Goal: Task Accomplishment & Management: Manage account settings

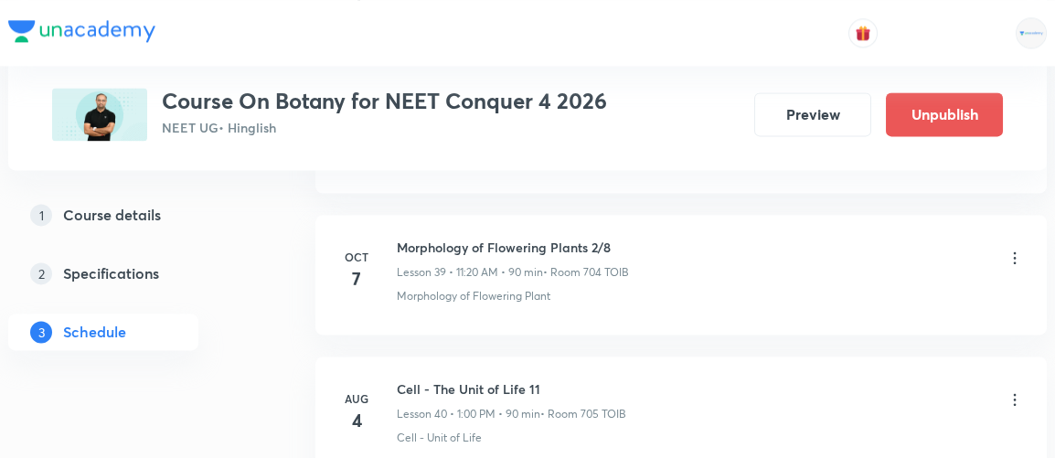
scroll to position [6489, 0]
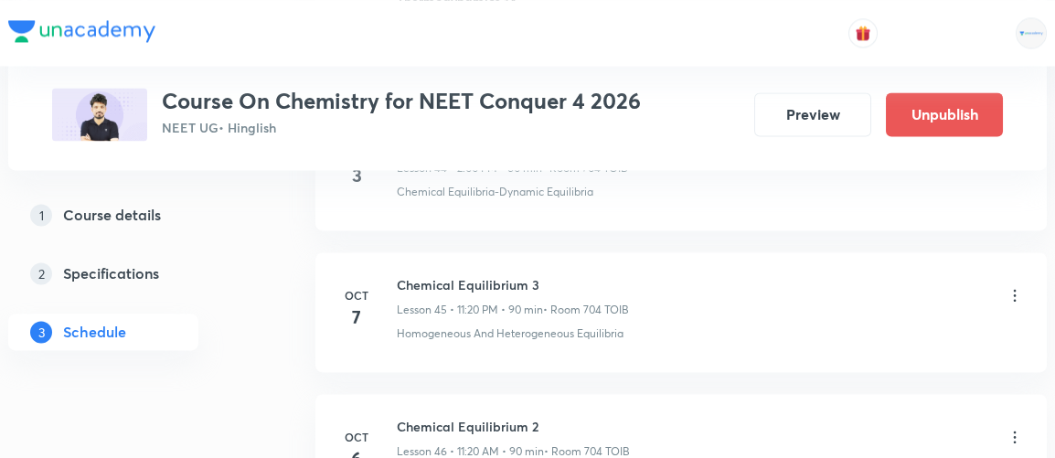
scroll to position [7336, 0]
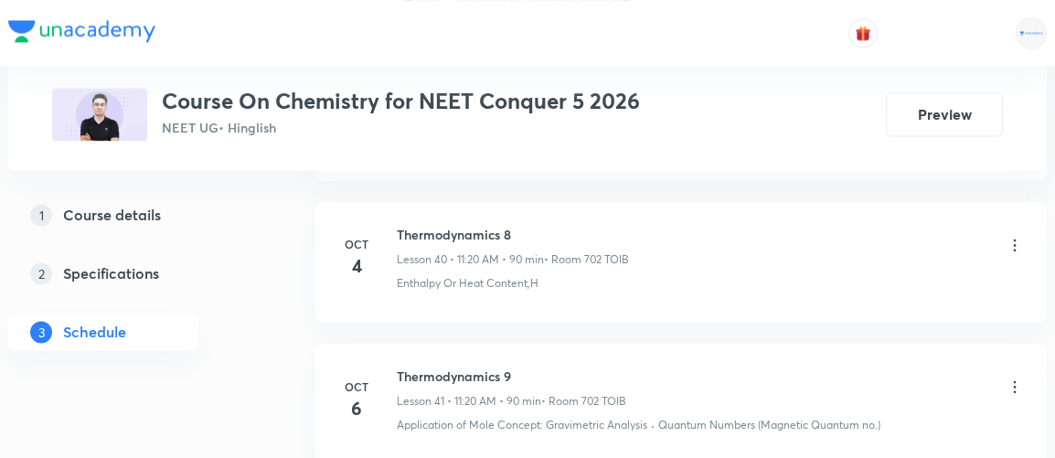
scroll to position [6649, 0]
drag, startPoint x: 398, startPoint y: 339, endPoint x: 513, endPoint y: 336, distance: 115.2
click at [513, 365] on h6 "Thermodynamics 9" at bounding box center [511, 374] width 229 height 19
copy h6 "Thermodynamics 9"
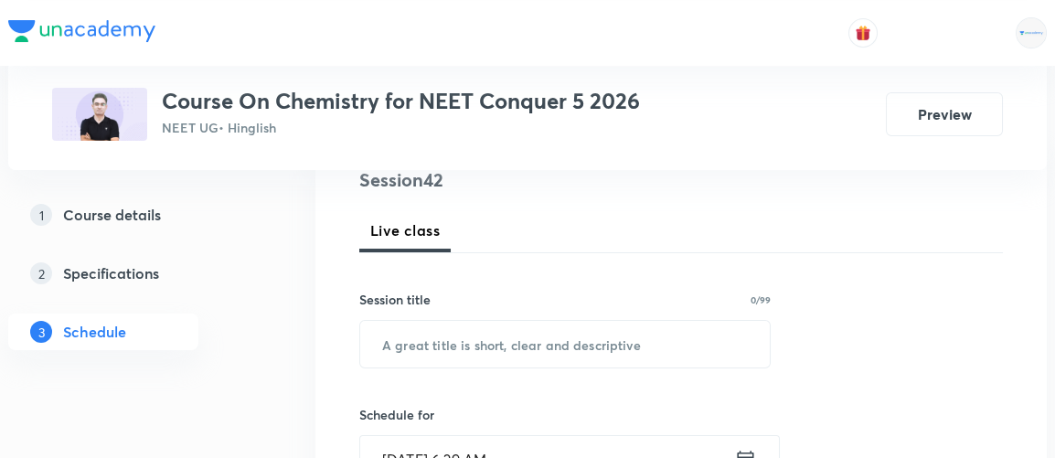
scroll to position [246, 0]
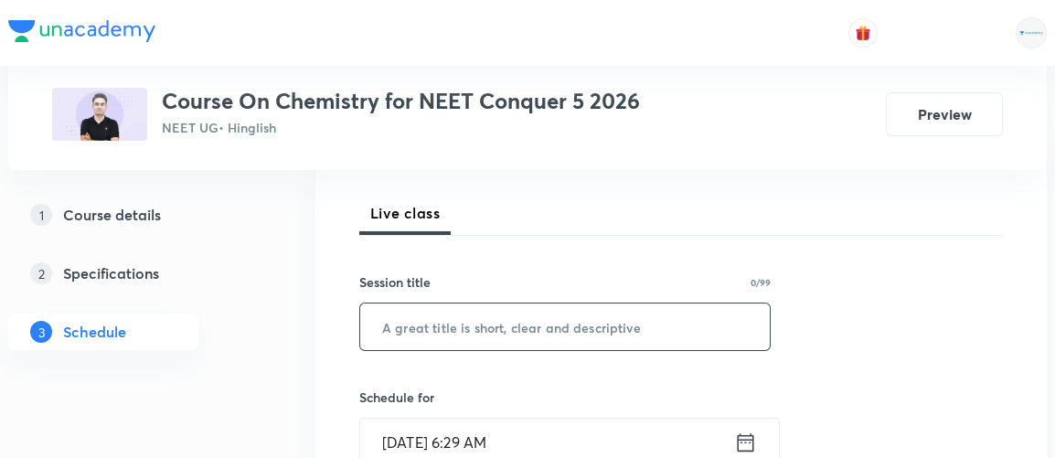
click at [497, 325] on input "text" at bounding box center [565, 327] width 410 height 47
paste input "Thermodynamics 9"
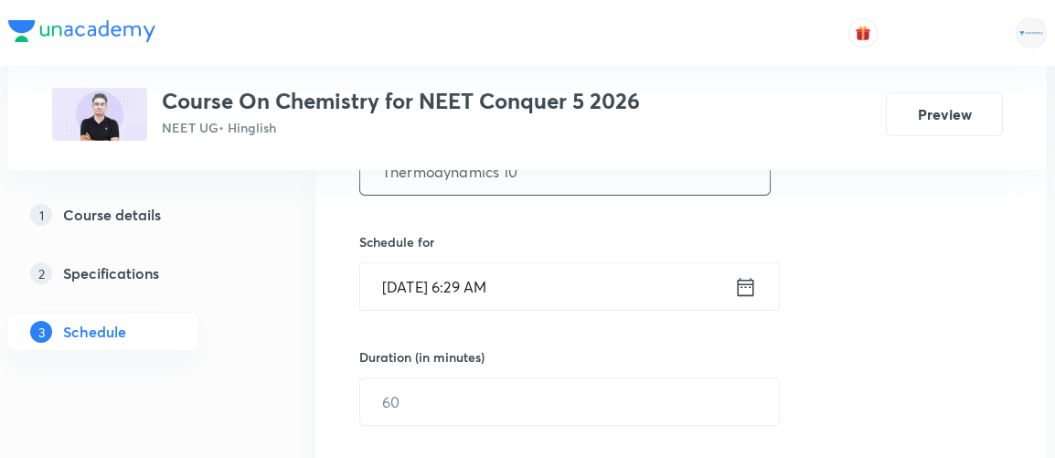
scroll to position [411, 0]
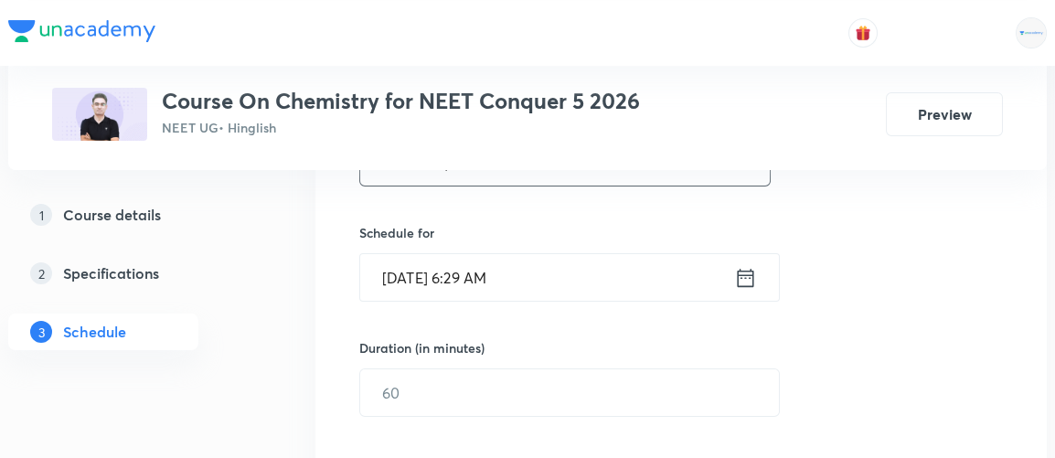
type input "Thermodynamics 10"
click at [751, 279] on icon at bounding box center [745, 278] width 23 height 26
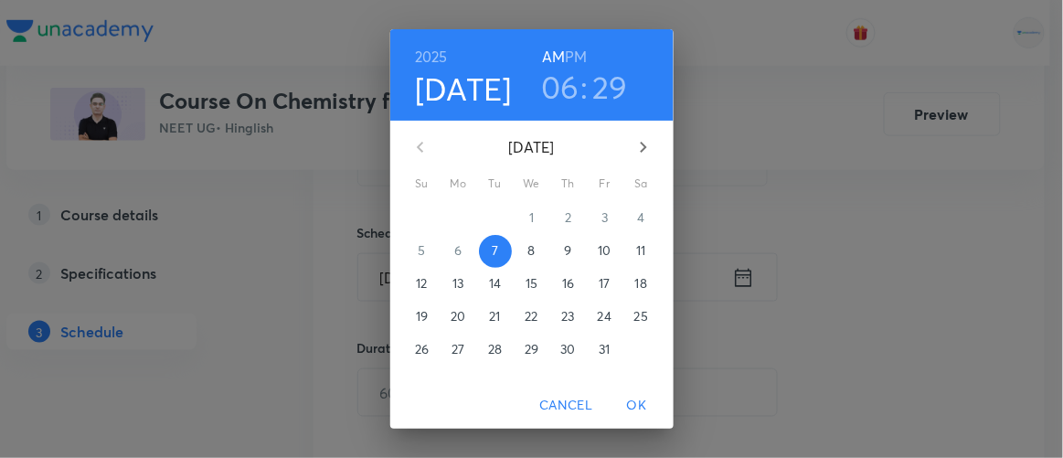
click at [558, 90] on h3 "06" at bounding box center [560, 87] width 38 height 38
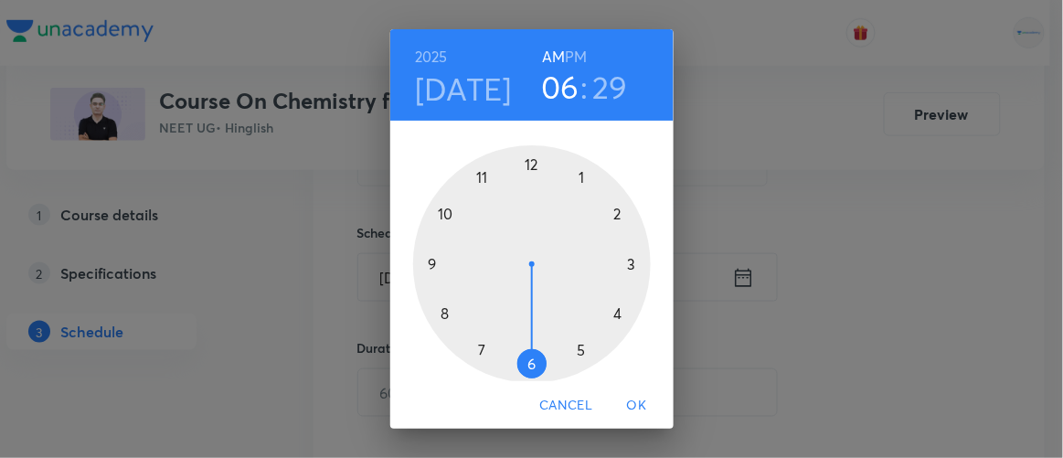
click at [426, 263] on div at bounding box center [532, 264] width 238 height 238
click at [439, 313] on div at bounding box center [532, 264] width 238 height 238
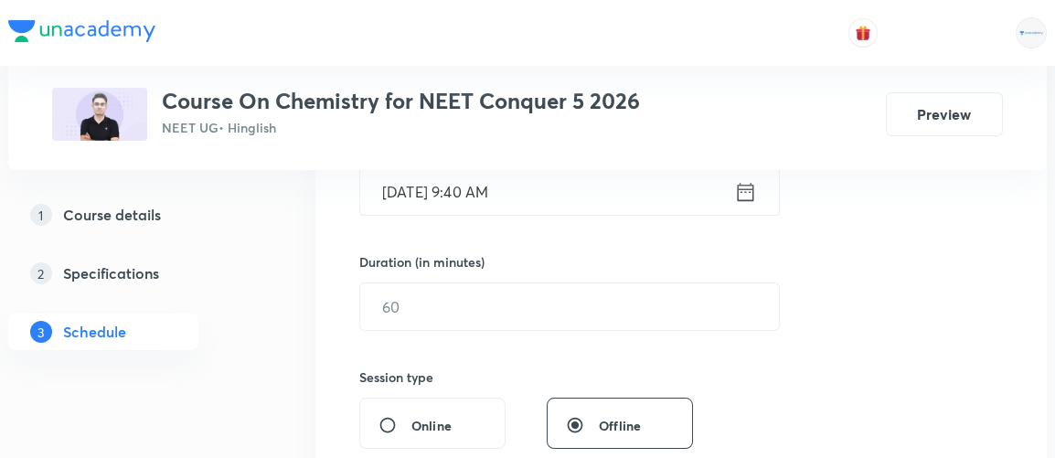
scroll to position [496, 0]
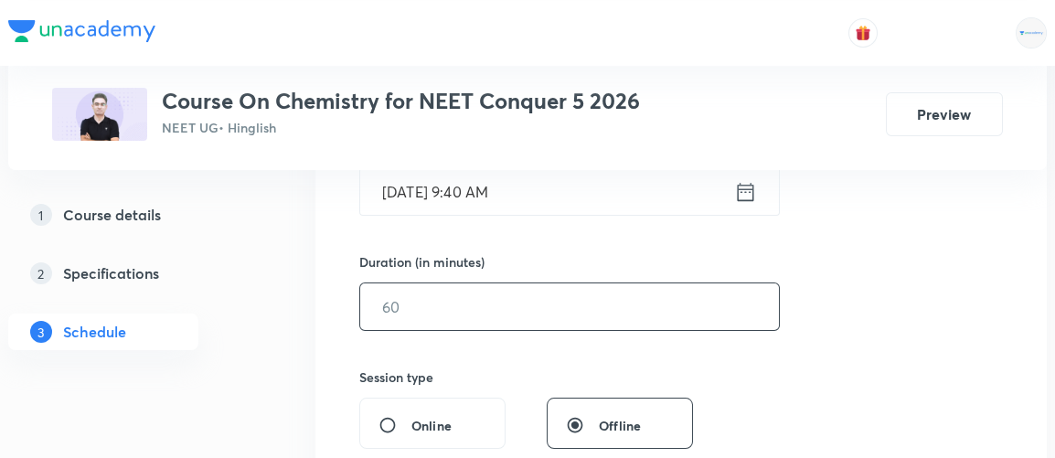
click at [400, 315] on input "text" at bounding box center [569, 306] width 419 height 47
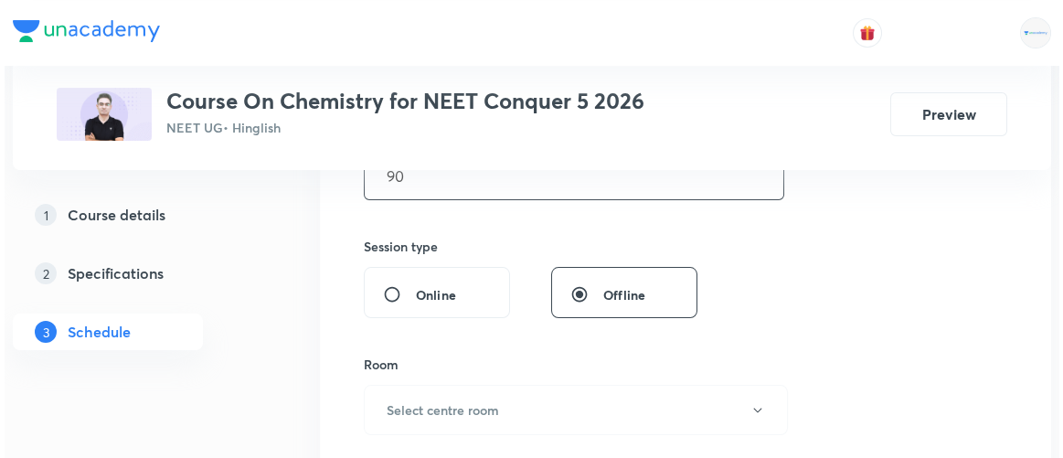
scroll to position [641, 0]
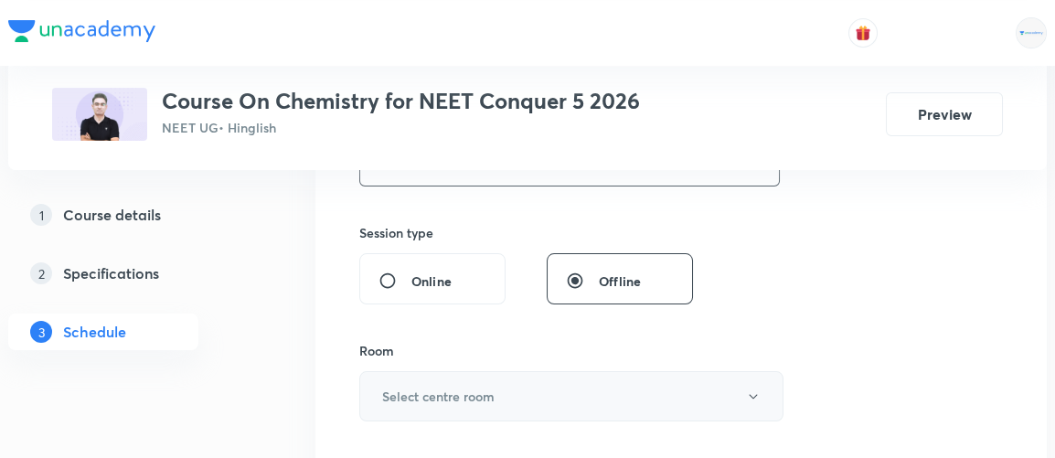
type input "90"
click at [428, 394] on h6 "Select centre room" at bounding box center [438, 396] width 112 height 19
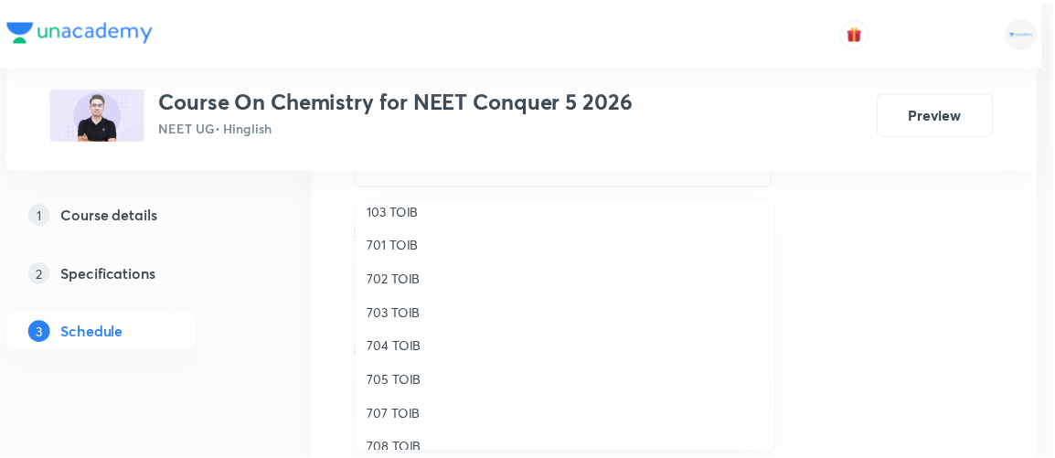
scroll to position [151, 0]
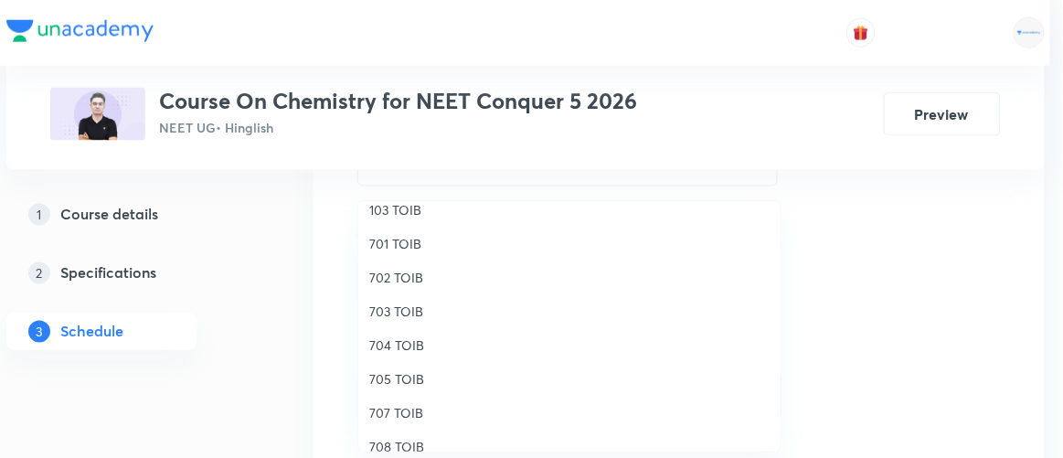
click at [402, 275] on span "702 TOIB" at bounding box center [569, 277] width 400 height 19
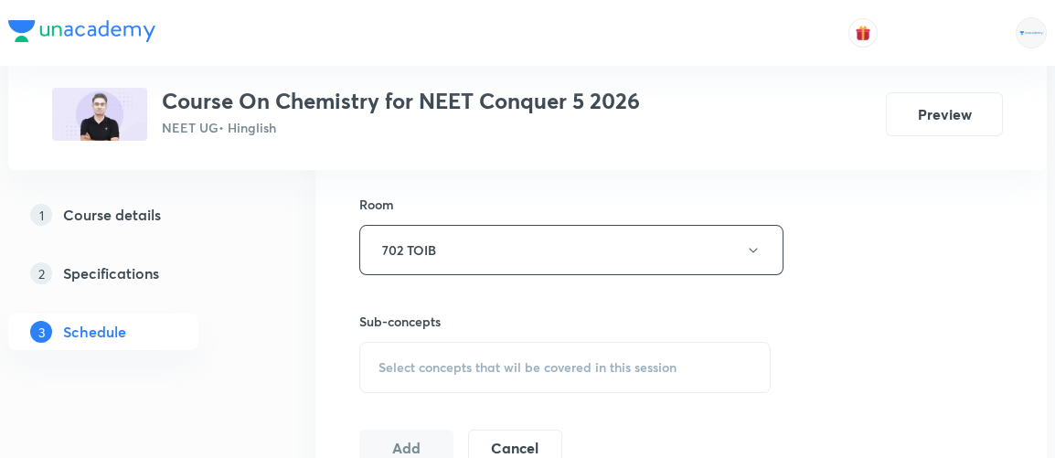
scroll to position [789, 0]
click at [497, 359] on span "Select concepts that wil be covered in this session" at bounding box center [528, 365] width 298 height 15
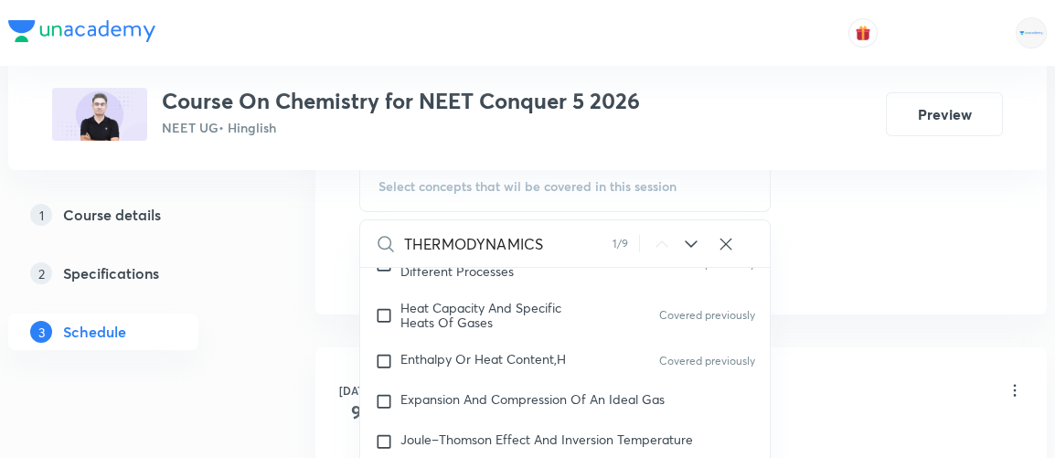
scroll to position [4634, 0]
type input "THERMODYNAMICS"
click at [387, 392] on input "checkbox" at bounding box center [388, 401] width 26 height 18
checkbox input "true"
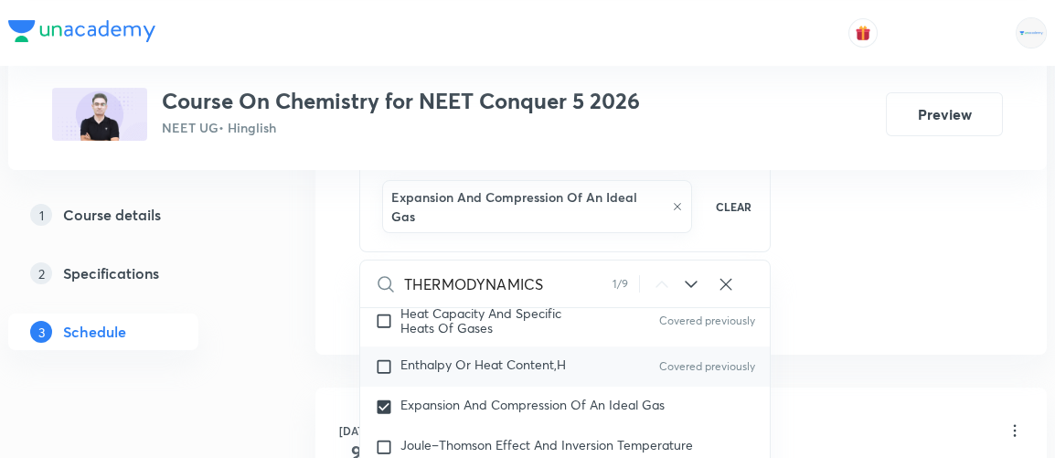
scroll to position [4675, 0]
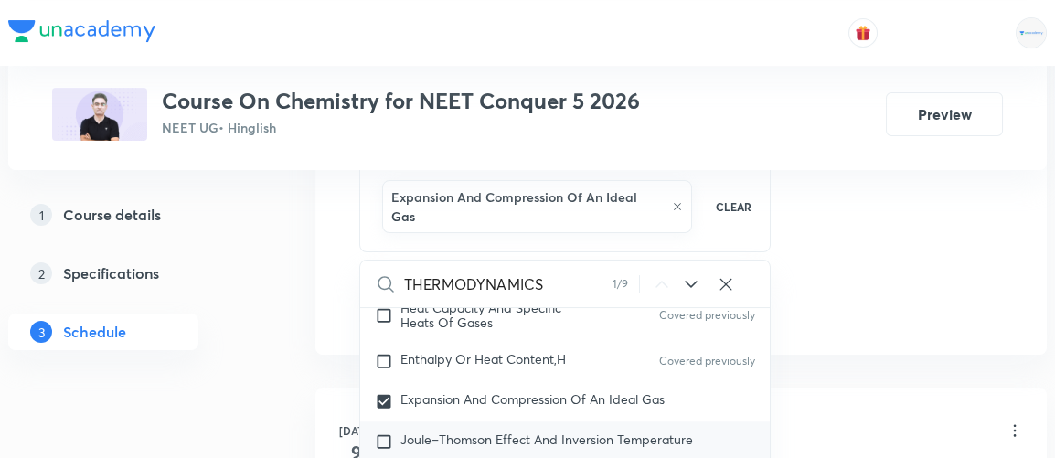
click at [380, 432] on input "checkbox" at bounding box center [388, 441] width 26 height 18
checkbox input "true"
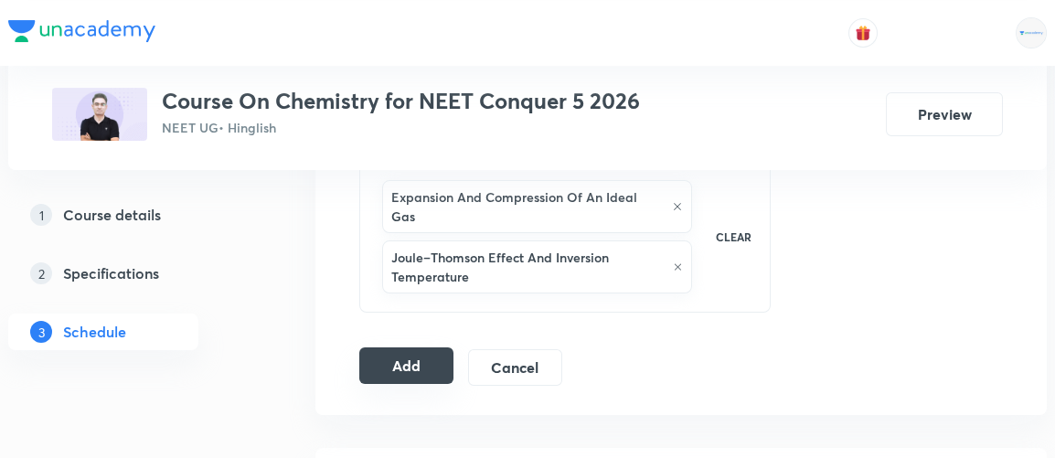
click at [421, 347] on button "Add" at bounding box center [406, 365] width 94 height 37
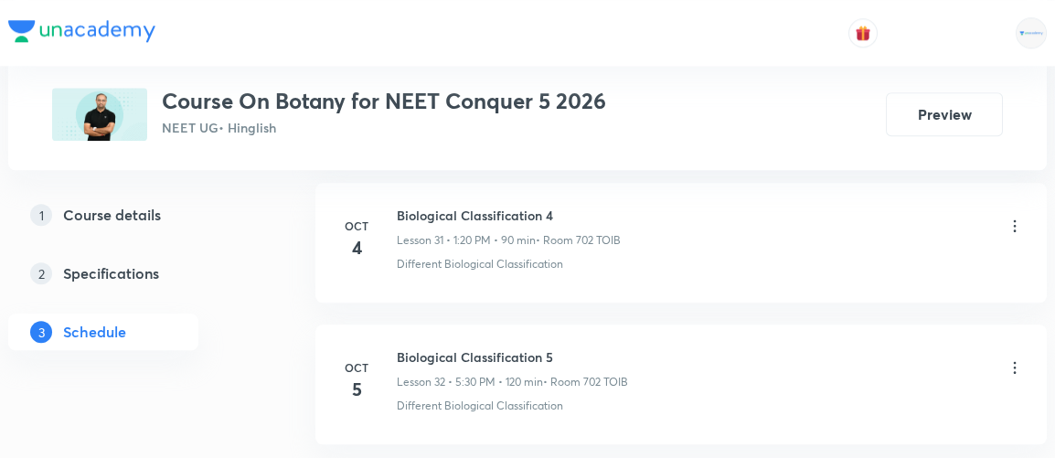
scroll to position [5519, 0]
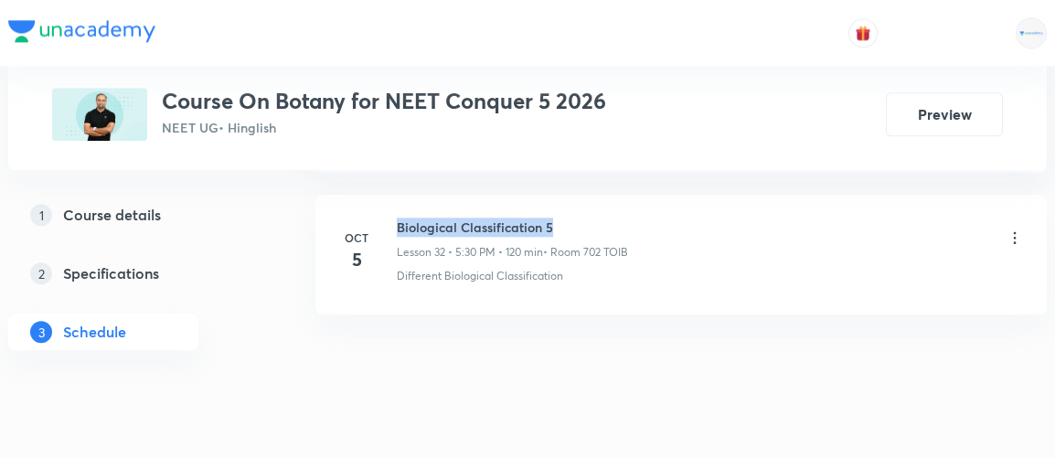
drag, startPoint x: 398, startPoint y: 197, endPoint x: 563, endPoint y: 191, distance: 165.6
click at [563, 218] on h6 "Biological Classification 5" at bounding box center [512, 227] width 231 height 19
copy h6 "Biological Classification 5"
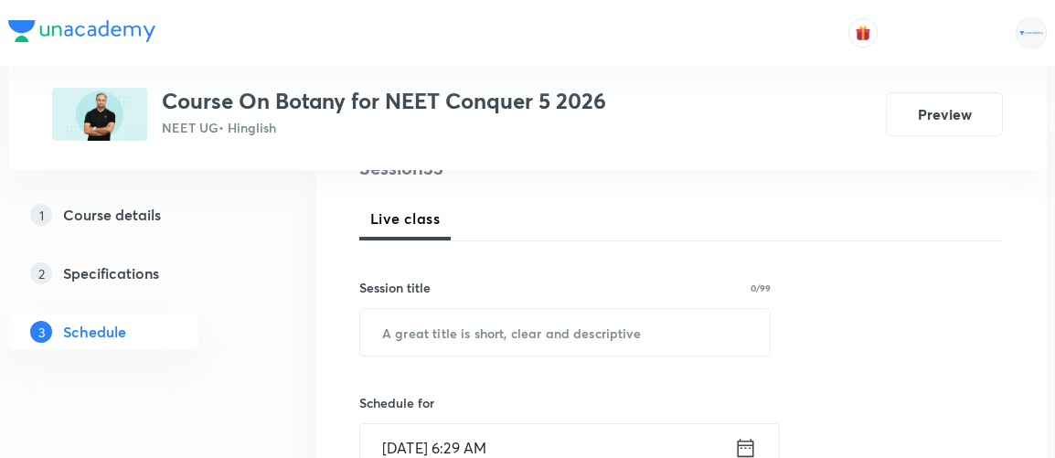
scroll to position [242, 0]
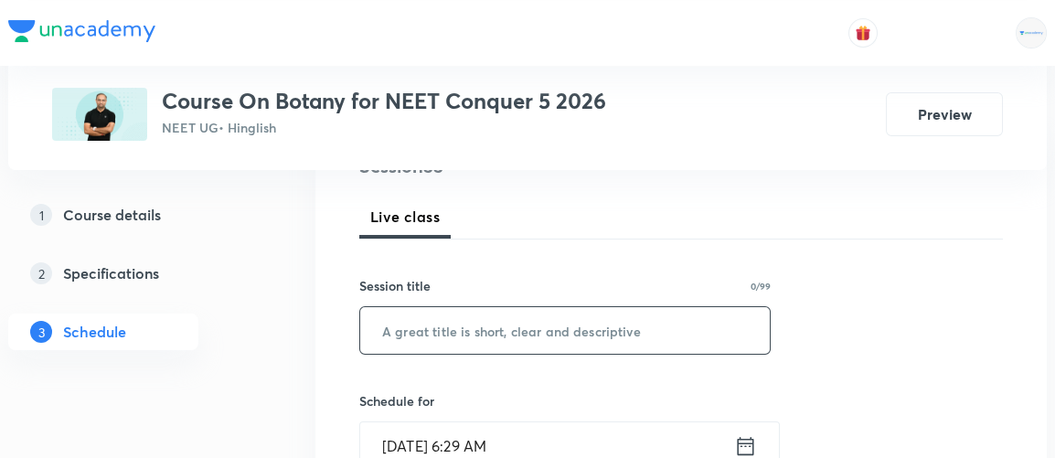
click at [443, 318] on input "text" at bounding box center [565, 330] width 410 height 47
paste input "Biological Classification 5"
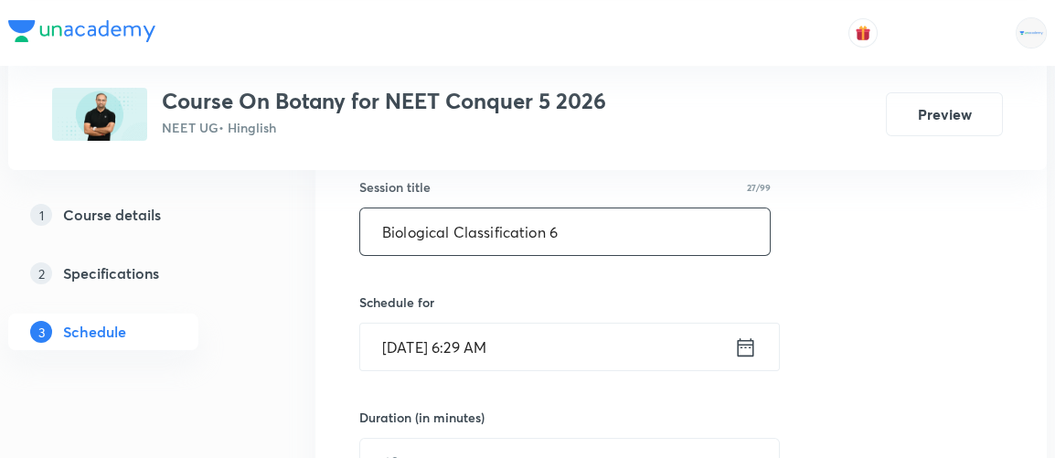
scroll to position [342, 0]
type input "Biological Classification 6"
click at [751, 346] on icon at bounding box center [745, 347] width 23 height 26
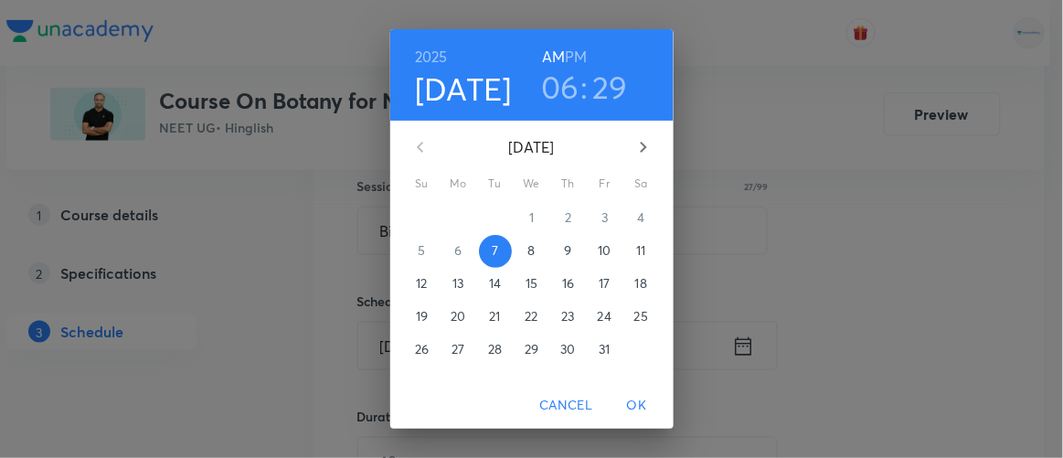
click at [558, 89] on h3 "06" at bounding box center [560, 87] width 38 height 38
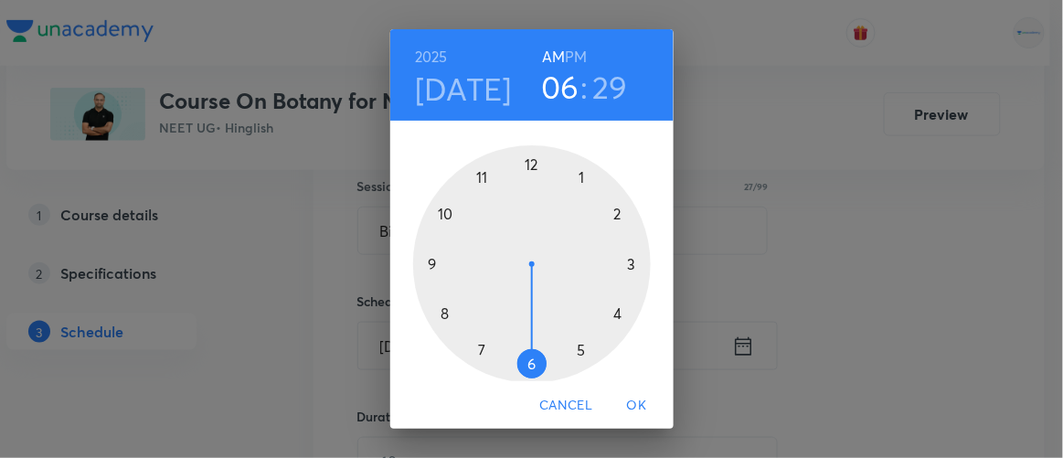
click at [475, 174] on div at bounding box center [532, 264] width 238 height 238
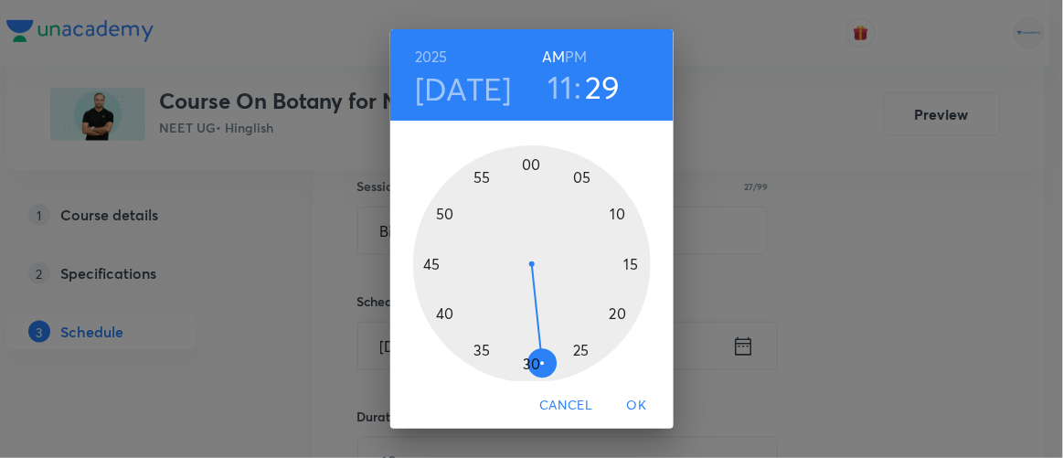
click at [612, 313] on div at bounding box center [532, 264] width 238 height 238
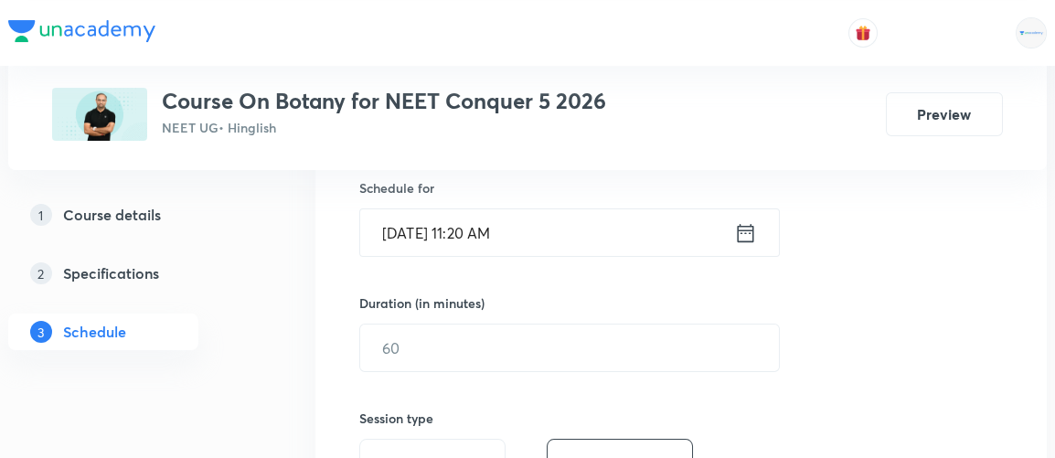
scroll to position [458, 0]
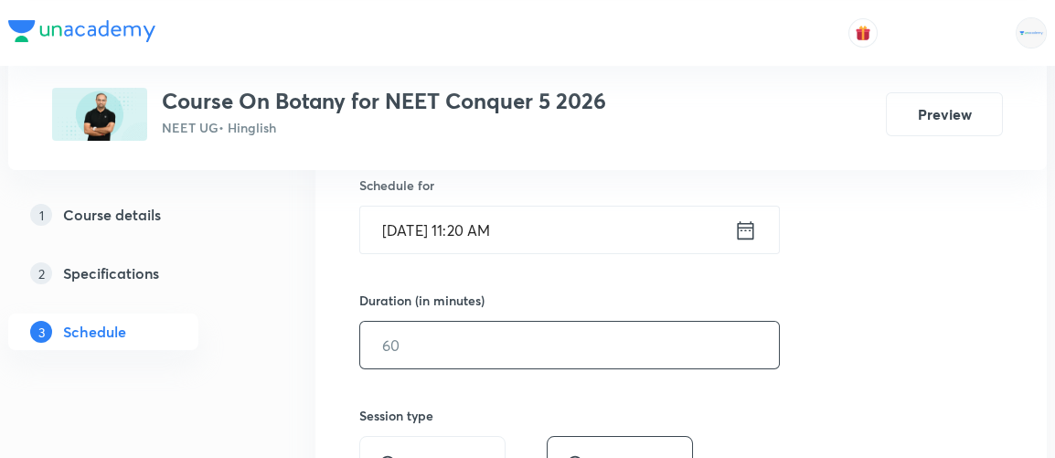
click at [388, 342] on input "text" at bounding box center [569, 345] width 419 height 47
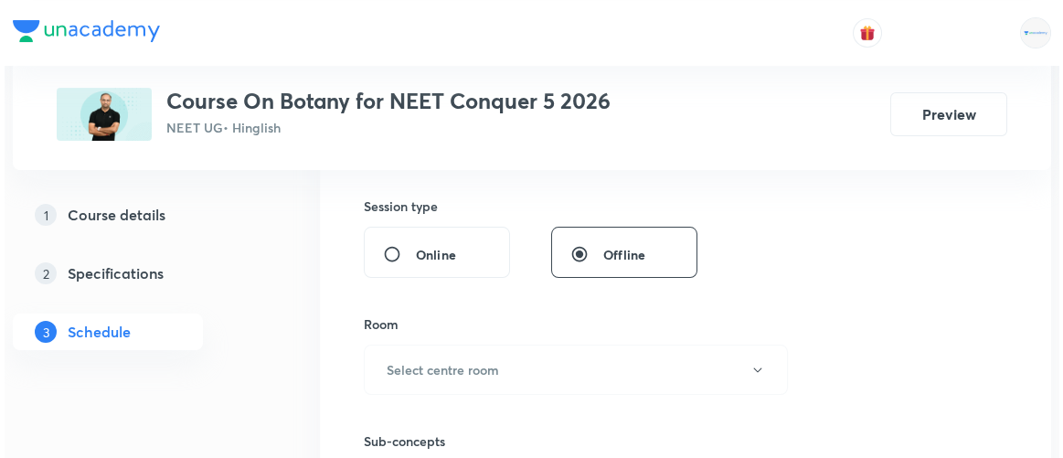
scroll to position [667, 0]
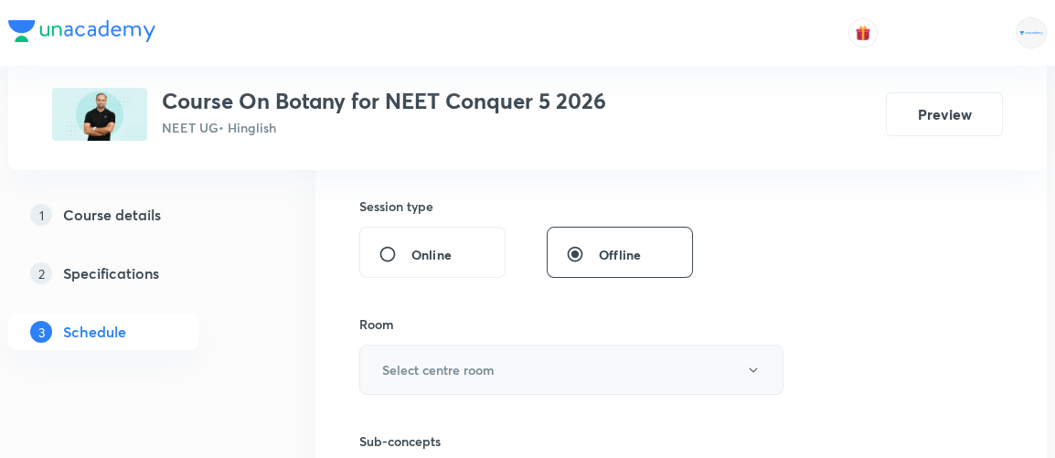
type input "90"
click at [393, 367] on h6 "Select centre room" at bounding box center [438, 369] width 112 height 19
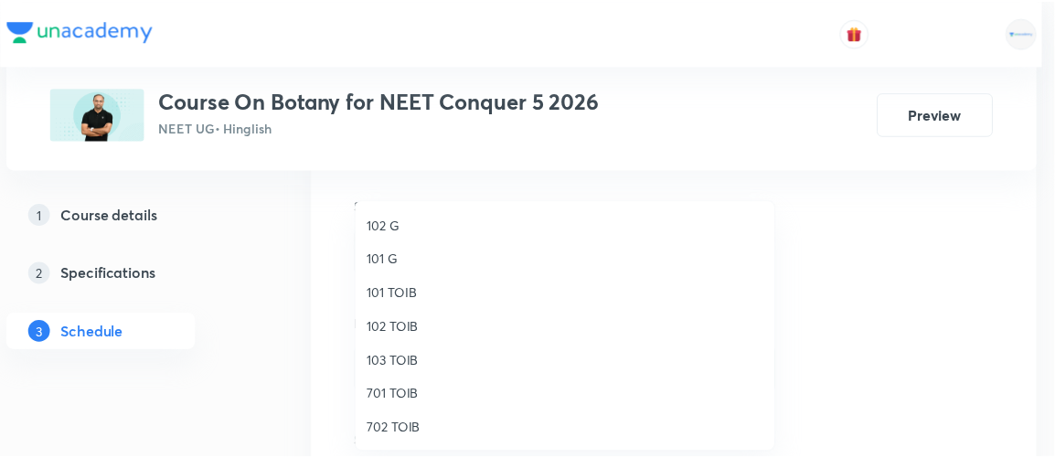
scroll to position [16, 0]
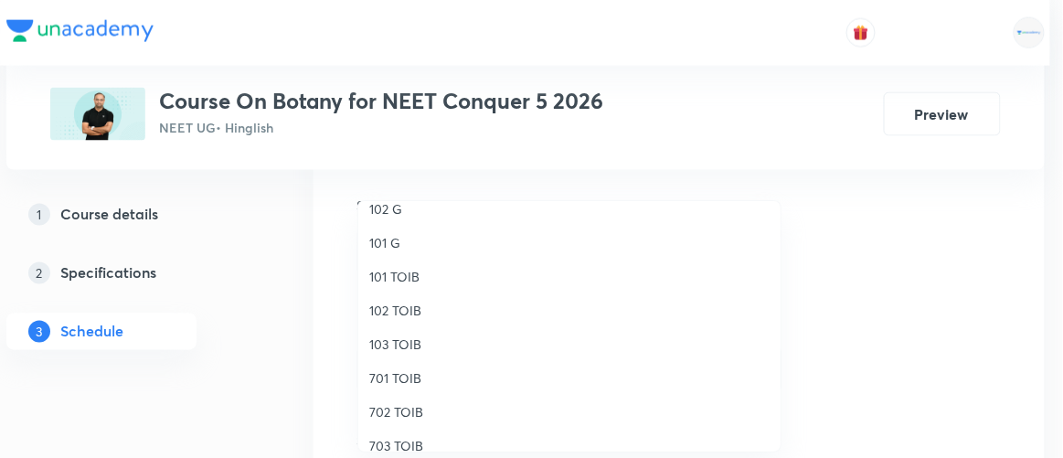
click at [400, 416] on span "702 TOIB" at bounding box center [569, 411] width 400 height 19
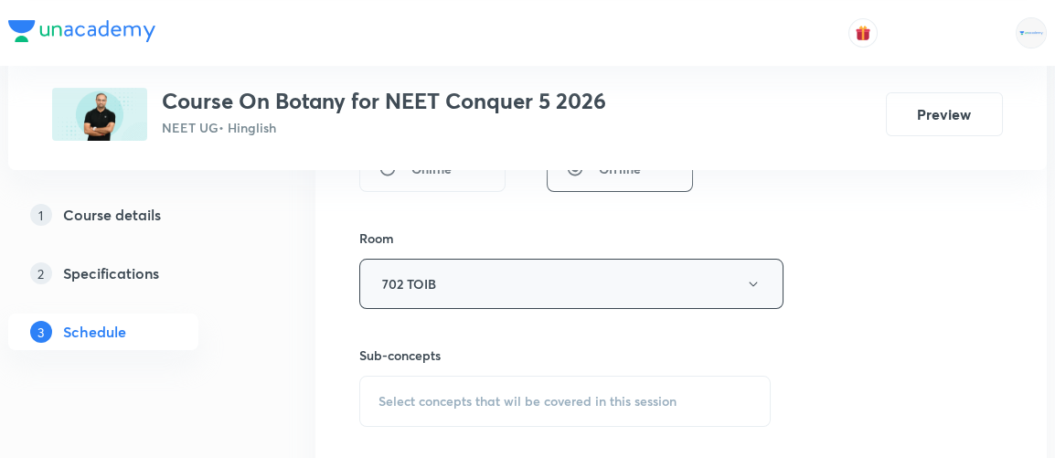
scroll to position [776, 0]
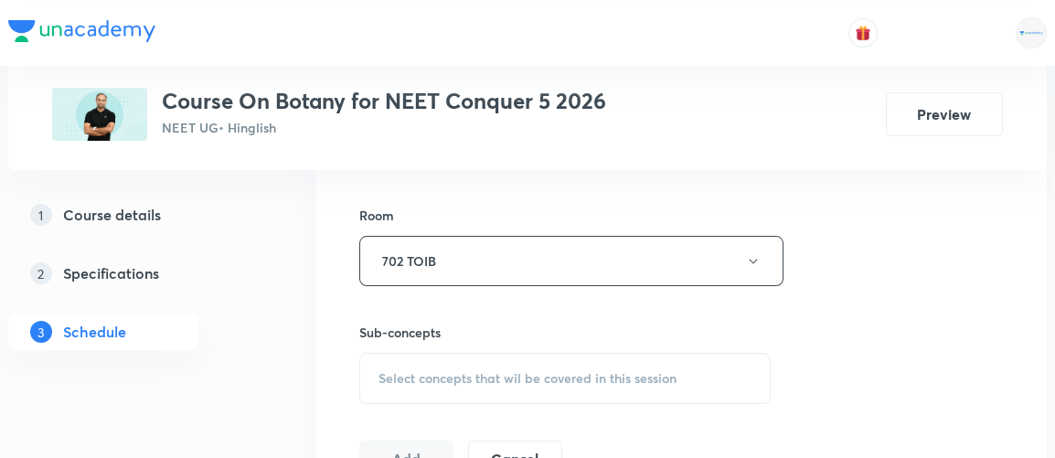
click at [514, 371] on span "Select concepts that wil be covered in this session" at bounding box center [528, 378] width 298 height 15
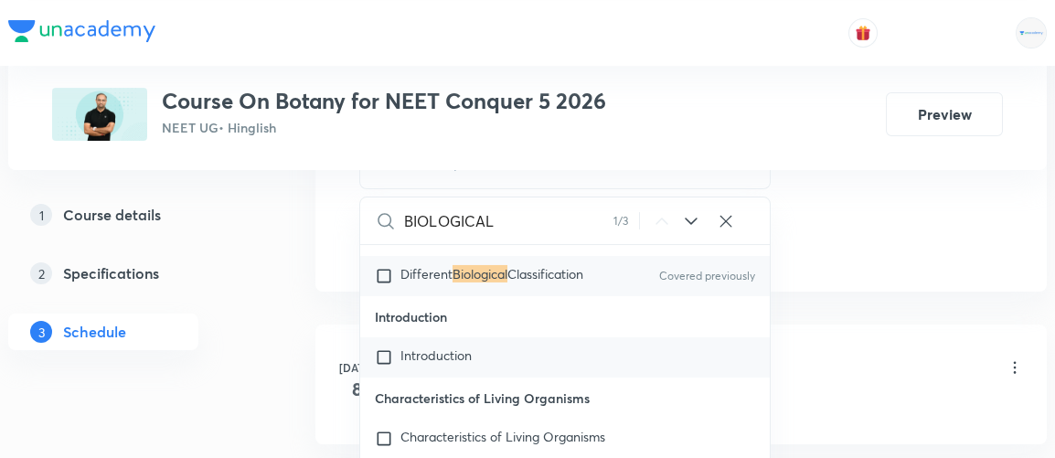
scroll to position [16472, 0]
type input "BIOLOGICAL"
click at [387, 276] on input "checkbox" at bounding box center [388, 277] width 26 height 18
checkbox input "true"
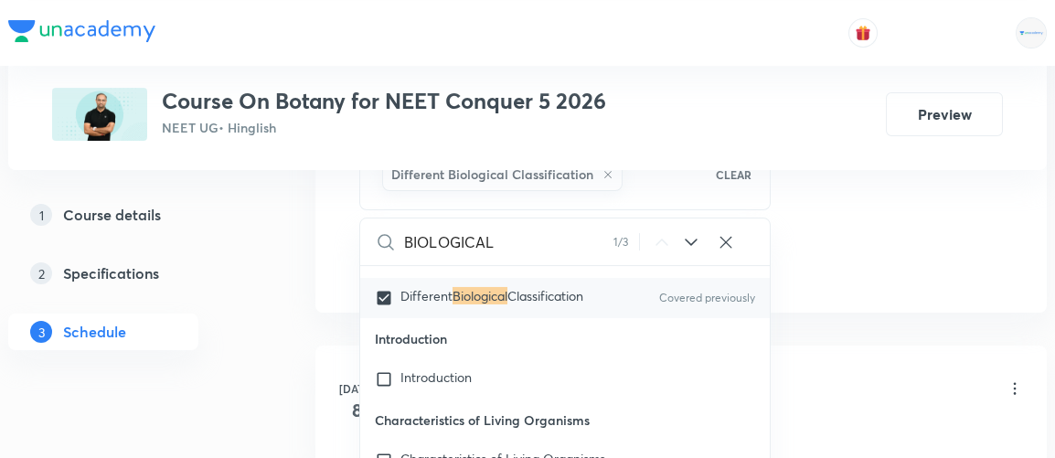
click at [229, 325] on div "1 Course details 2 Specifications 3 Schedule" at bounding box center [132, 285] width 249 height 176
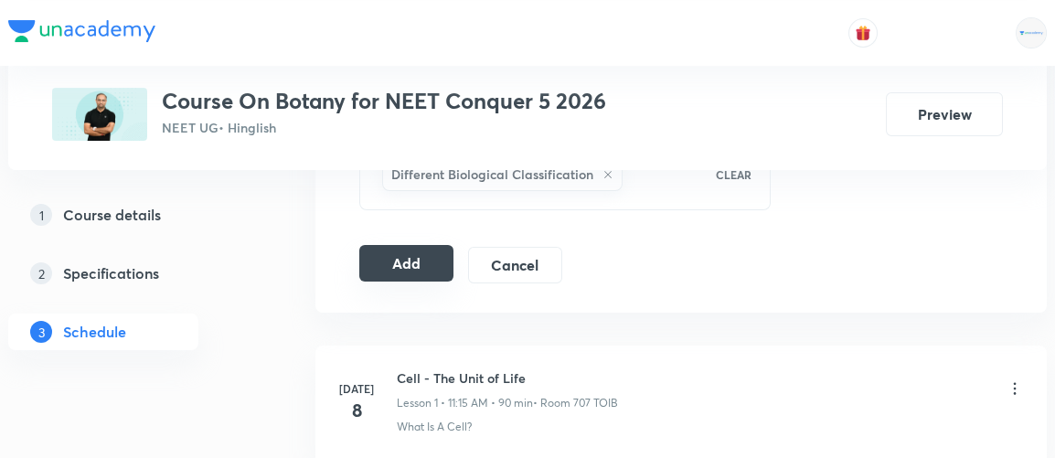
click at [400, 263] on button "Add" at bounding box center [406, 263] width 94 height 37
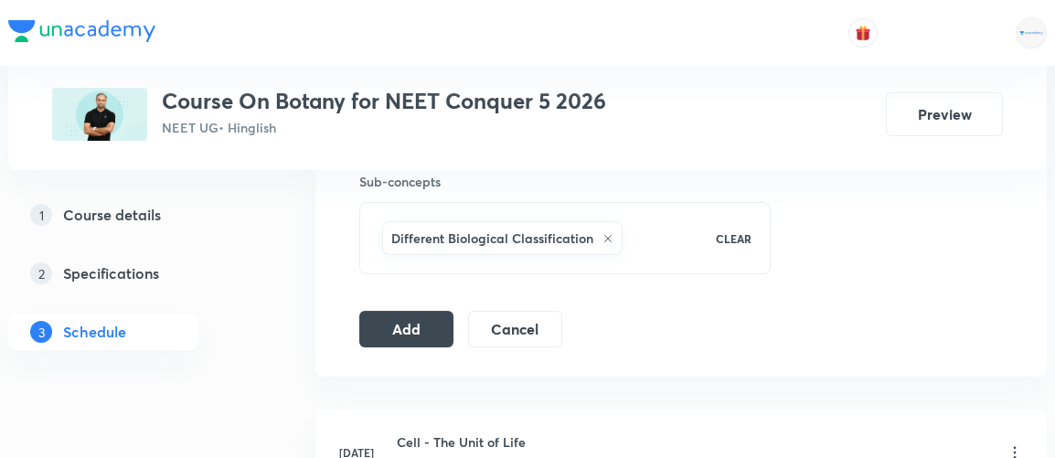
scroll to position [928, 0]
click at [405, 323] on button "Add" at bounding box center [406, 326] width 94 height 37
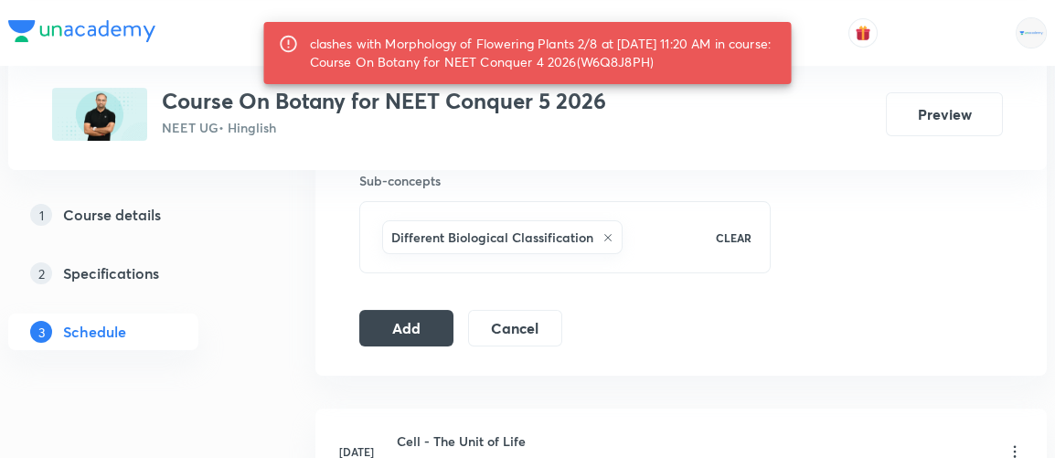
drag, startPoint x: 627, startPoint y: 66, endPoint x: 694, endPoint y: 69, distance: 66.8
click at [694, 69] on div "clashes with Morphology of Flowering Plants 2/8 at 07 Oct 2025 11:20 AM in cour…" at bounding box center [543, 52] width 467 height 51
copy div "W6Q8J8PH"
click at [409, 326] on button "Add" at bounding box center [406, 326] width 94 height 37
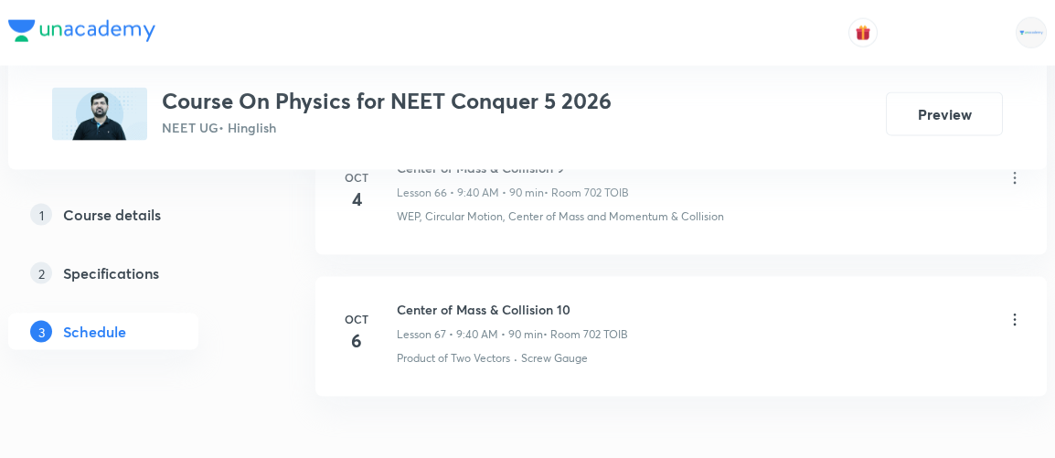
scroll to position [10403, 0]
drag, startPoint x: 398, startPoint y: 251, endPoint x: 593, endPoint y: 232, distance: 196.5
click at [593, 277] on li "Oct 6 Center of Mass & Collision 10 Lesson 67 • 9:40 AM • 90 min • Room 702 TOI…" at bounding box center [680, 337] width 731 height 120
copy h6 "Center of Mass & Collision 10"
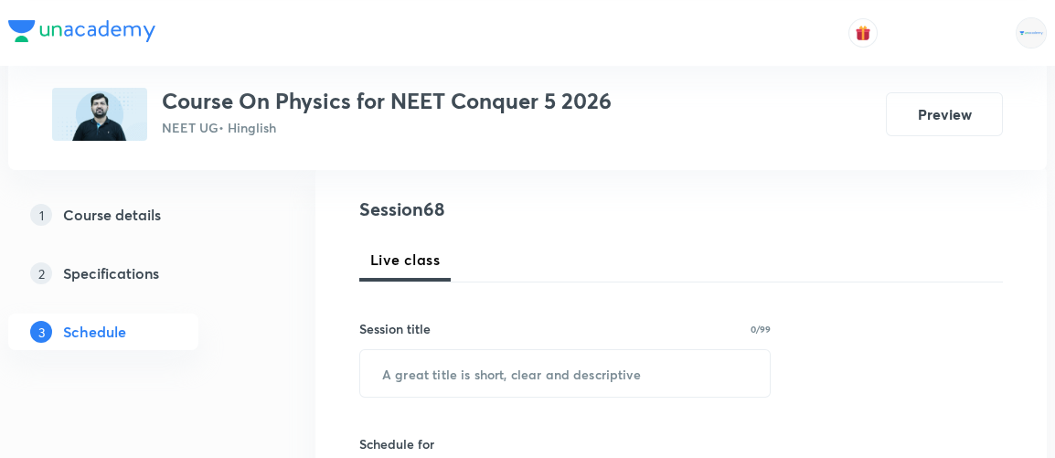
scroll to position [253, 0]
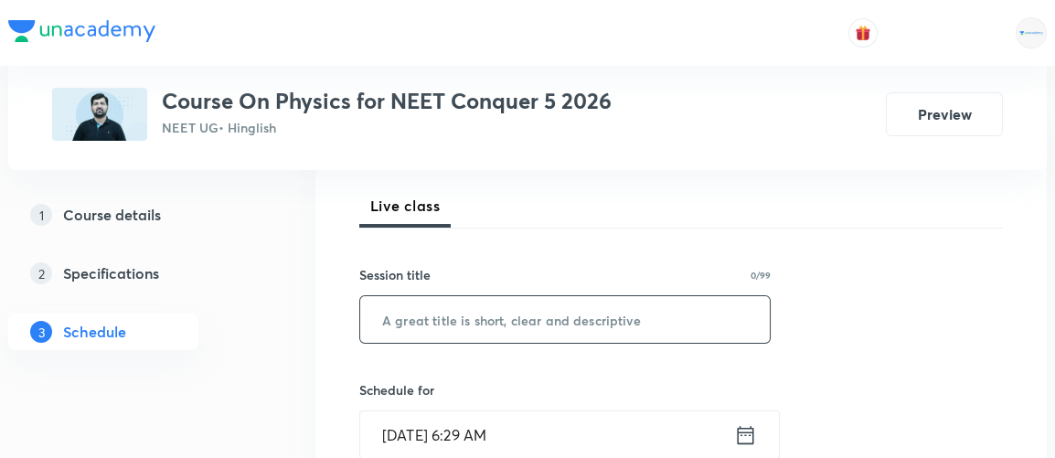
click at [558, 332] on input "text" at bounding box center [565, 319] width 410 height 47
paste input "Center of Mass & Collision 10"
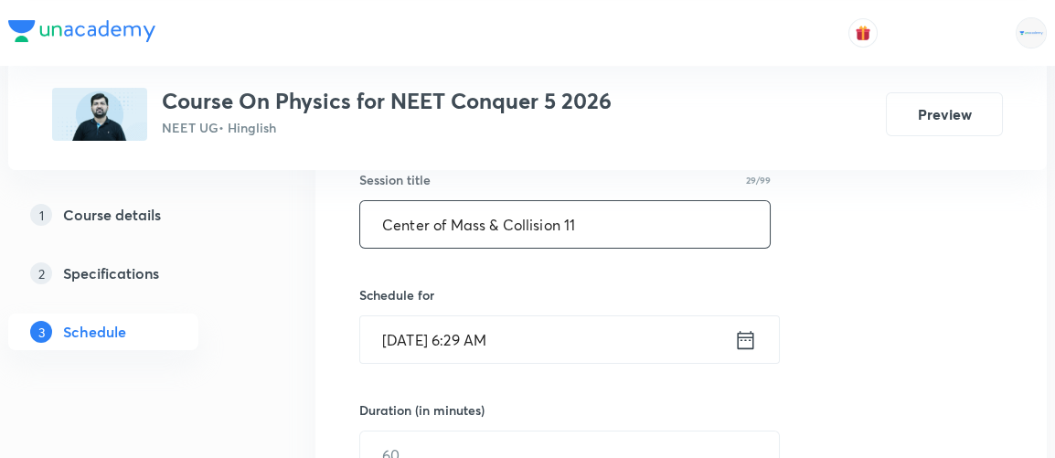
scroll to position [348, 0]
type input "Center of Mass & Collision 11"
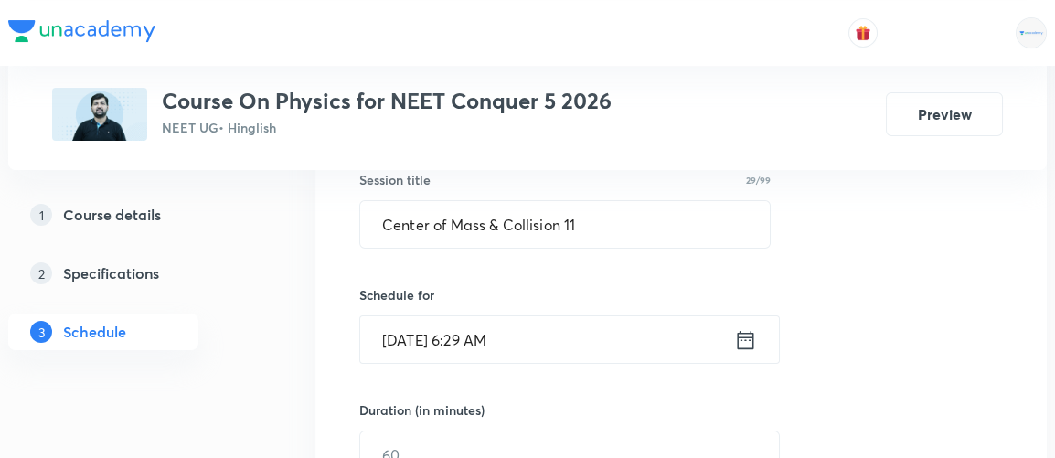
click at [749, 337] on icon at bounding box center [746, 339] width 16 height 18
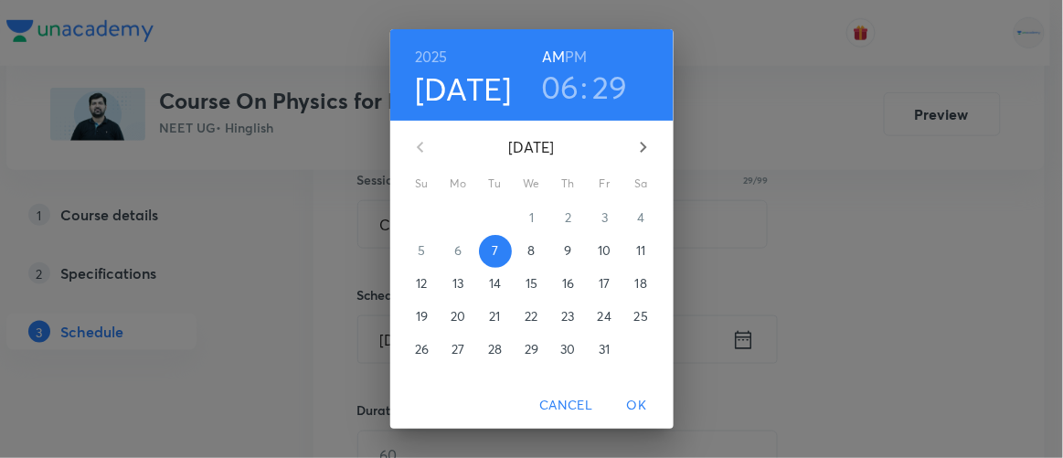
click at [575, 59] on h6 "PM" at bounding box center [576, 57] width 22 height 26
click at [568, 86] on h3 "06" at bounding box center [560, 87] width 38 height 38
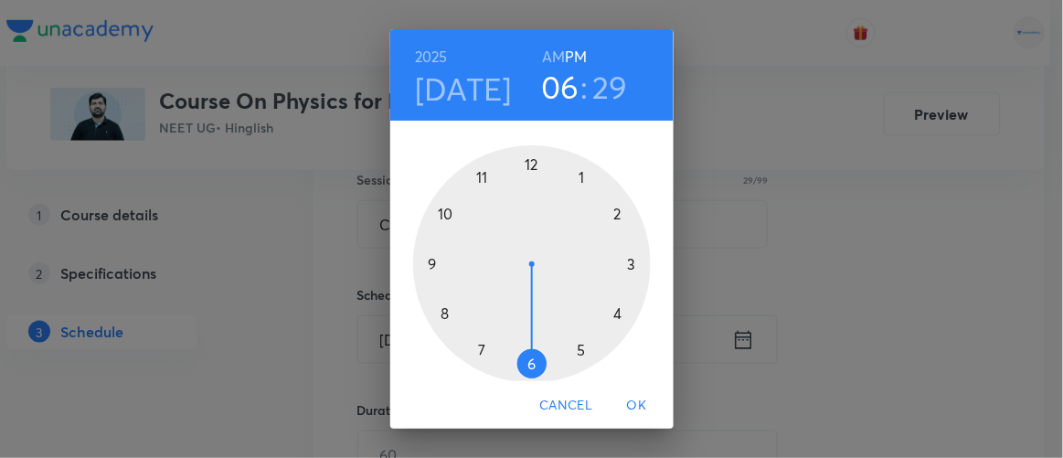
click at [576, 179] on div at bounding box center [532, 264] width 238 height 238
click at [612, 314] on div at bounding box center [532, 264] width 238 height 238
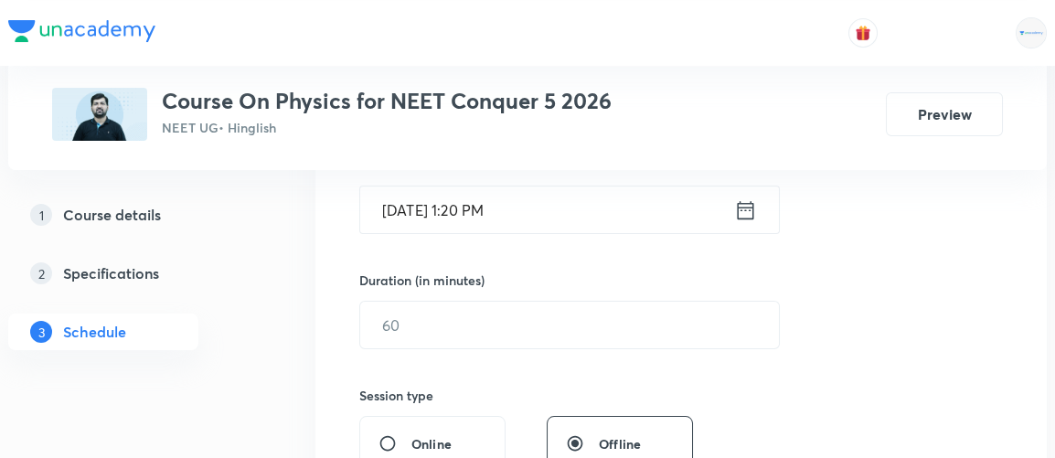
scroll to position [484, 0]
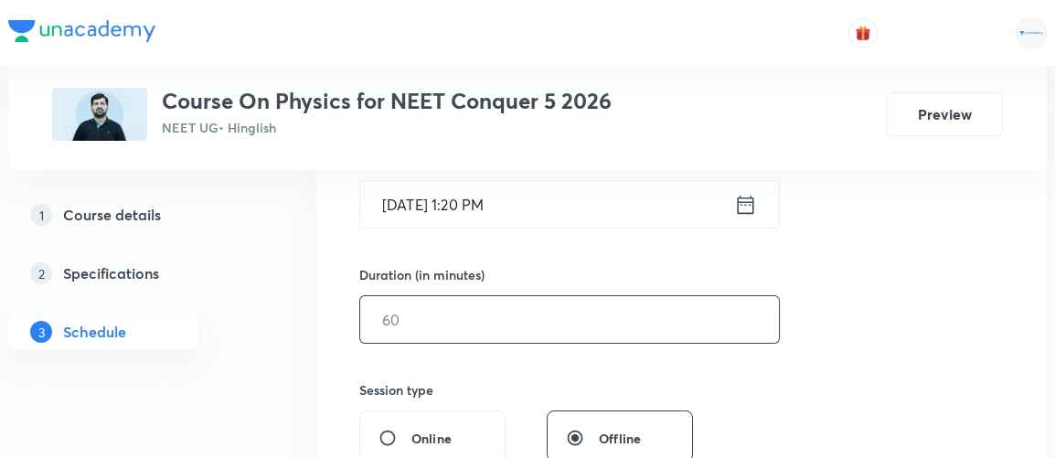
click at [437, 315] on input "text" at bounding box center [569, 319] width 419 height 47
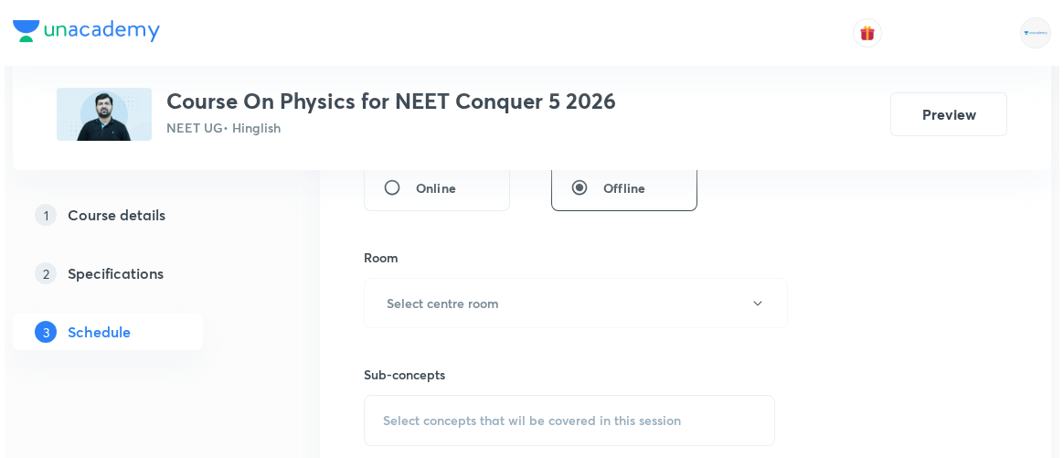
scroll to position [734, 0]
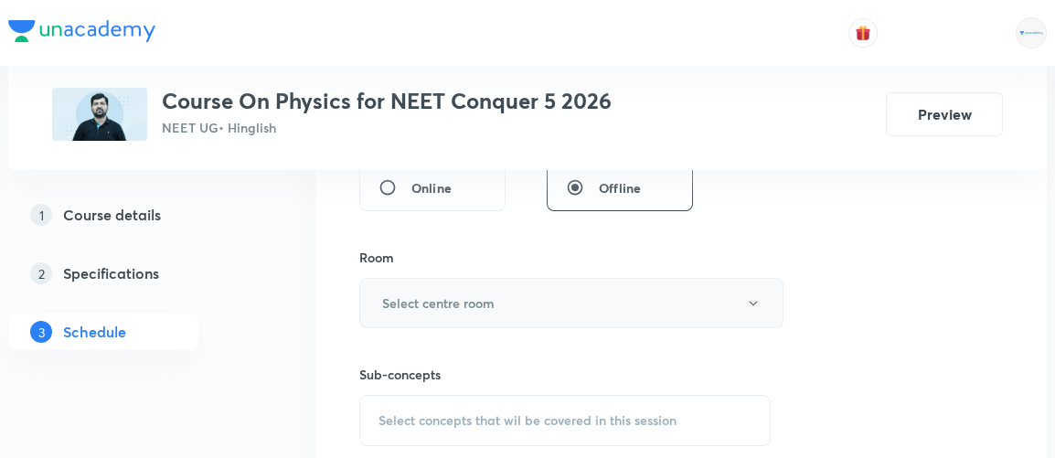
type input "90"
click at [437, 305] on h6 "Select centre room" at bounding box center [438, 302] width 112 height 19
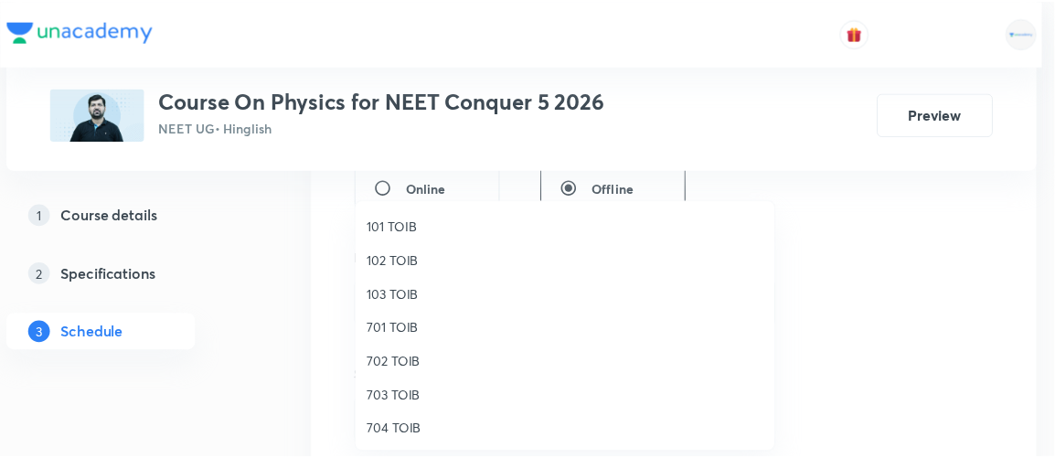
scroll to position [68, 0]
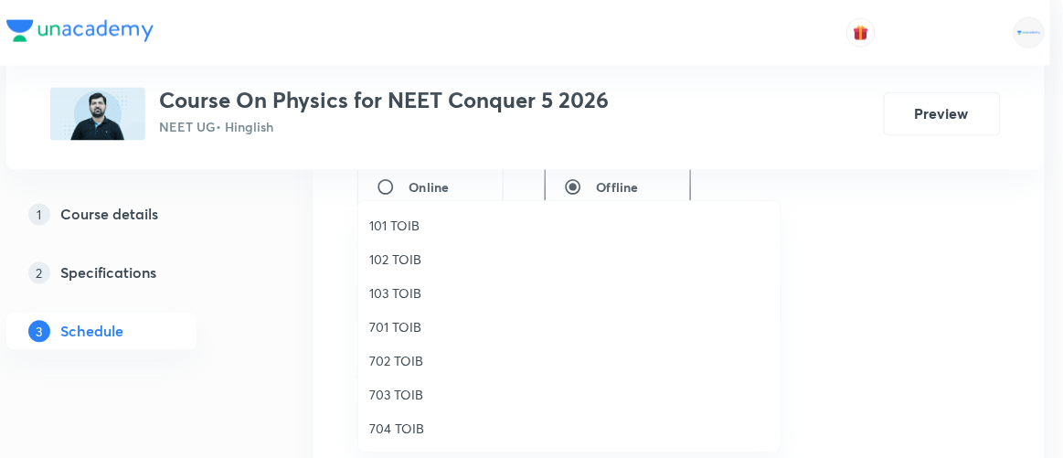
click at [380, 359] on span "702 TOIB" at bounding box center [569, 360] width 400 height 19
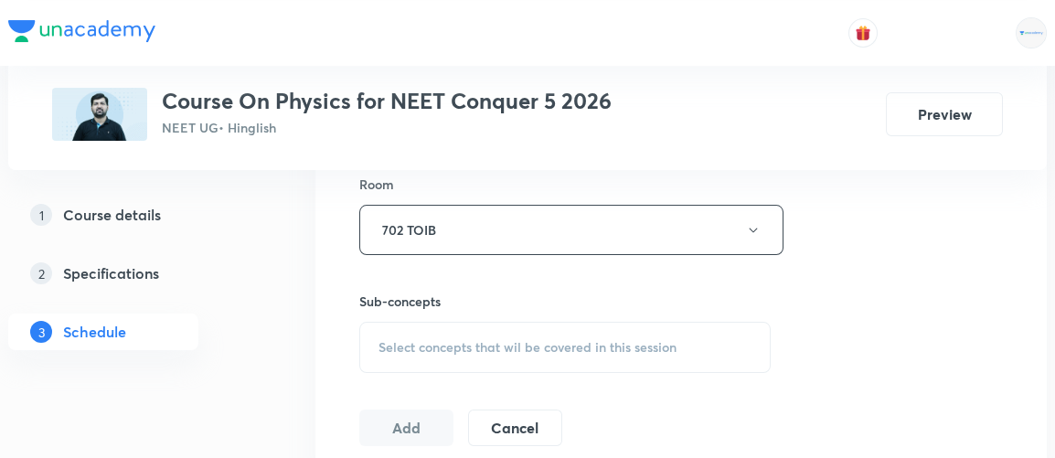
scroll to position [810, 0]
click at [515, 345] on span "Select concepts that wil be covered in this session" at bounding box center [528, 344] width 298 height 15
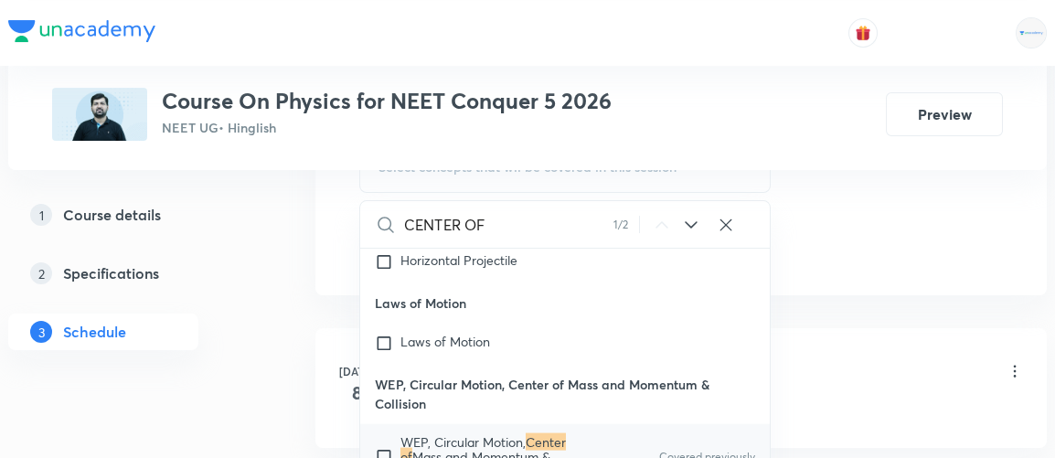
scroll to position [10019, 0]
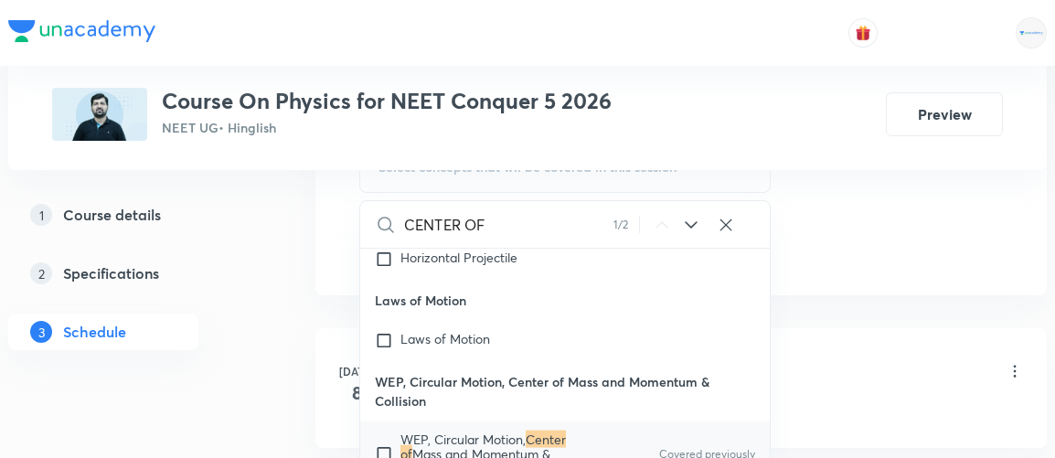
type input "CENTER OF"
click at [380, 432] on input "checkbox" at bounding box center [388, 454] width 26 height 44
checkbox input "true"
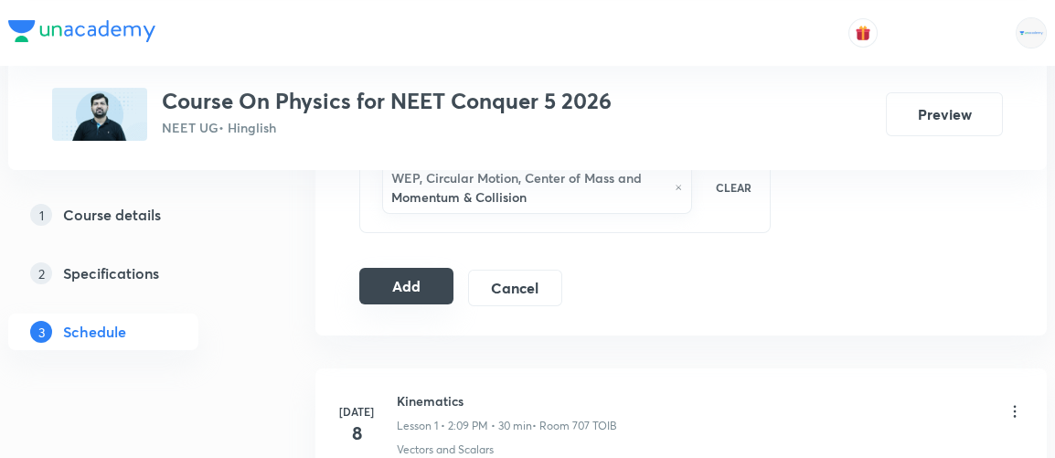
click at [422, 271] on button "Add" at bounding box center [406, 286] width 94 height 37
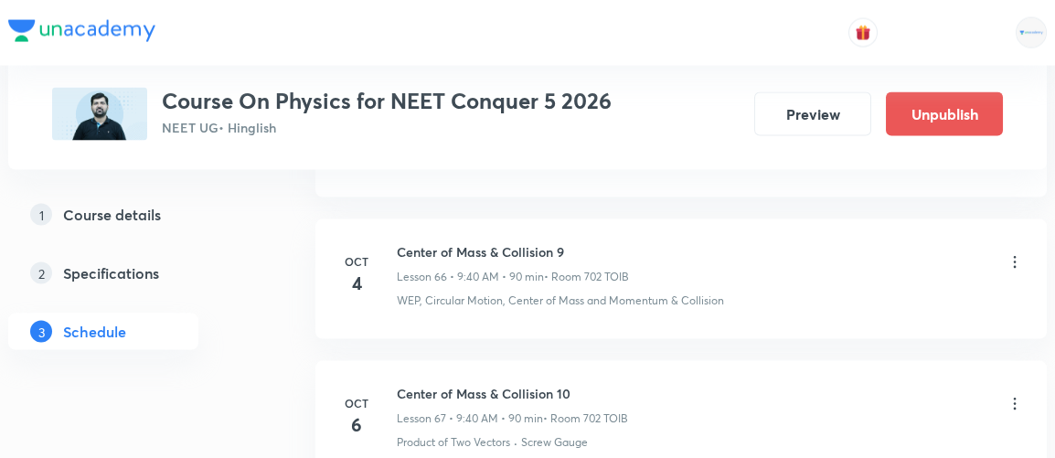
scroll to position [9763, 0]
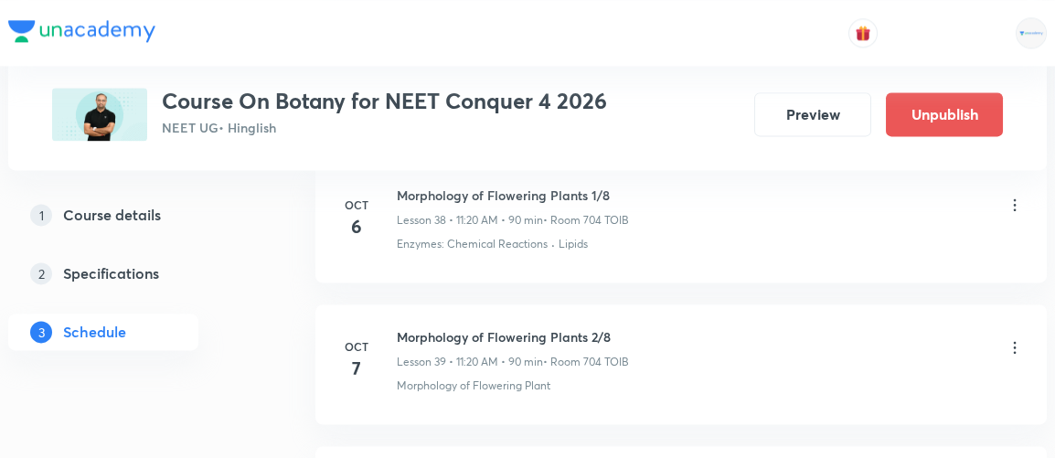
scroll to position [6398, 0]
click at [1015, 343] on icon at bounding box center [1015, 349] width 3 height 12
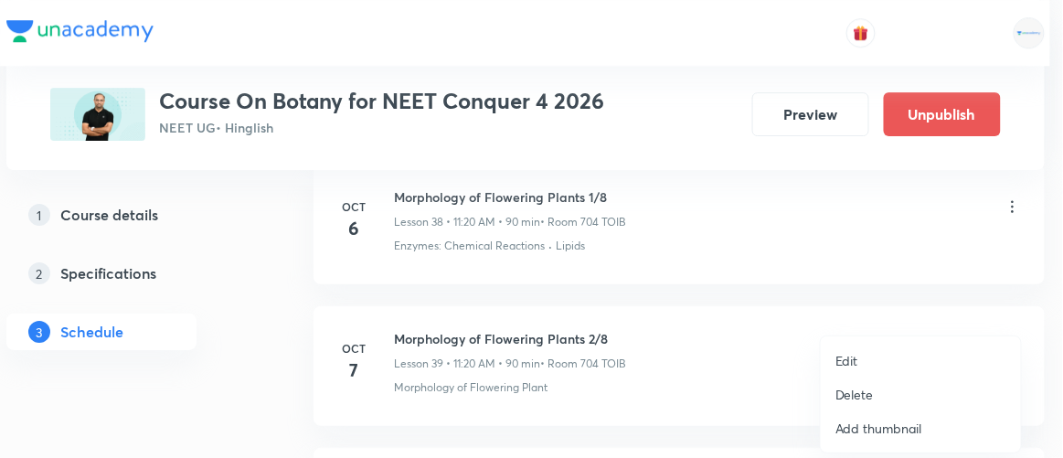
click at [848, 359] on p "Edit" at bounding box center [847, 360] width 23 height 19
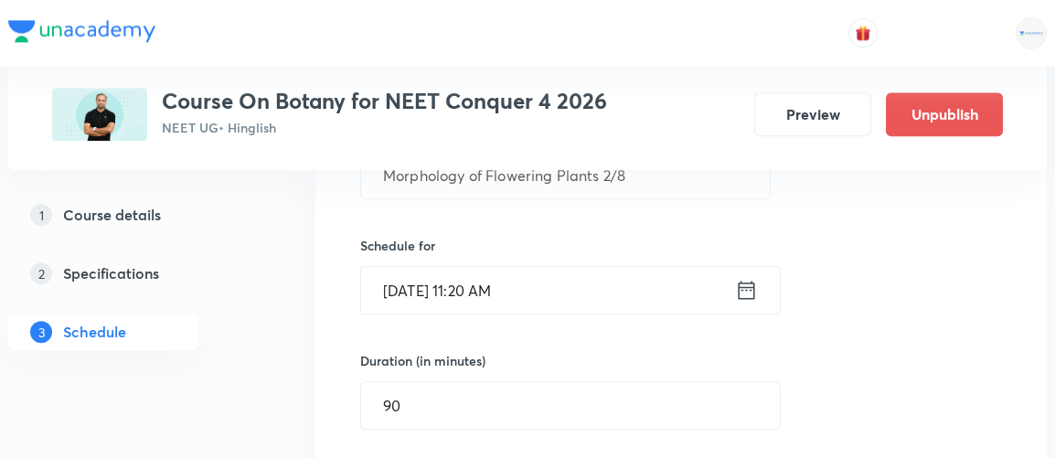
scroll to position [5781, 0]
click at [746, 283] on icon at bounding box center [747, 292] width 16 height 18
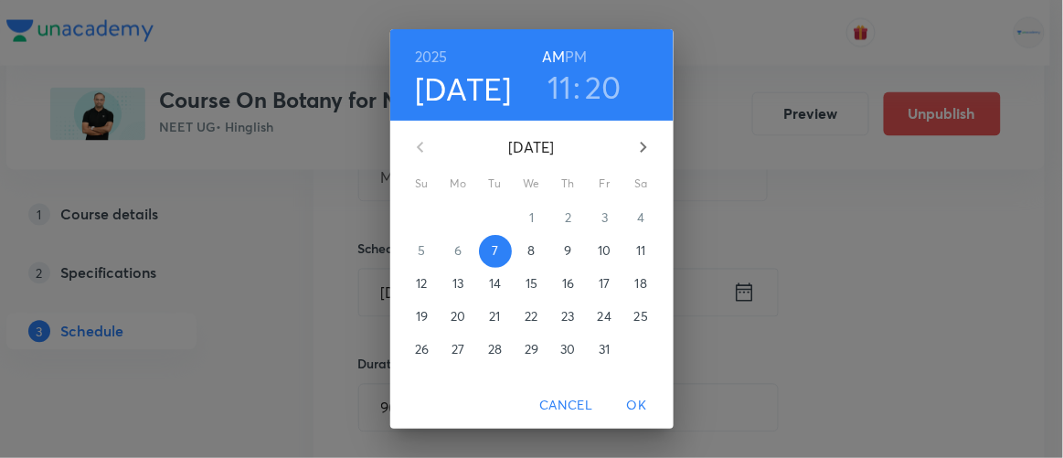
click at [560, 89] on h3 "11" at bounding box center [560, 87] width 25 height 38
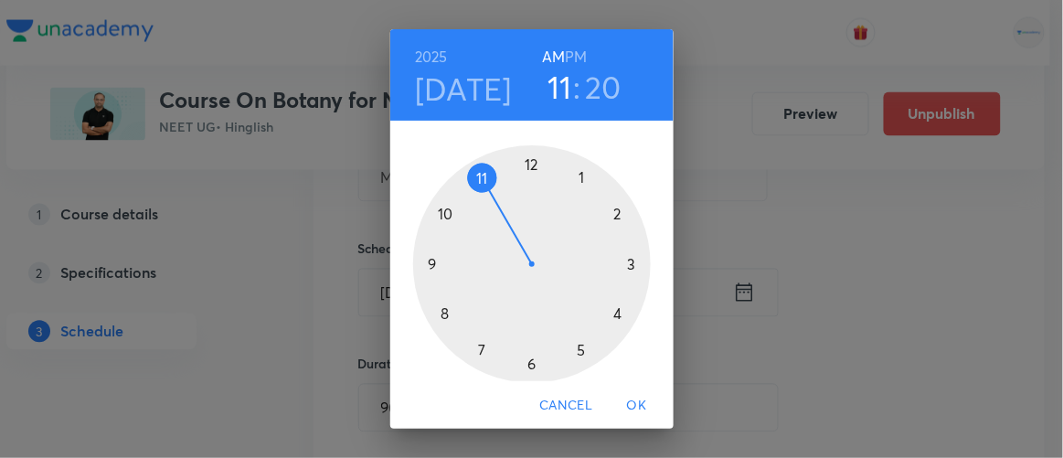
click at [427, 261] on div at bounding box center [532, 264] width 238 height 238
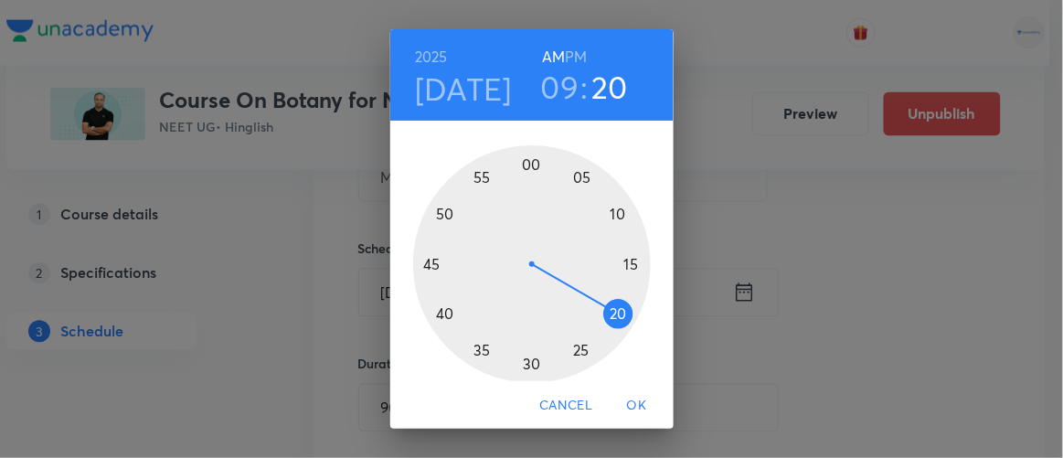
click at [437, 313] on div at bounding box center [532, 264] width 238 height 238
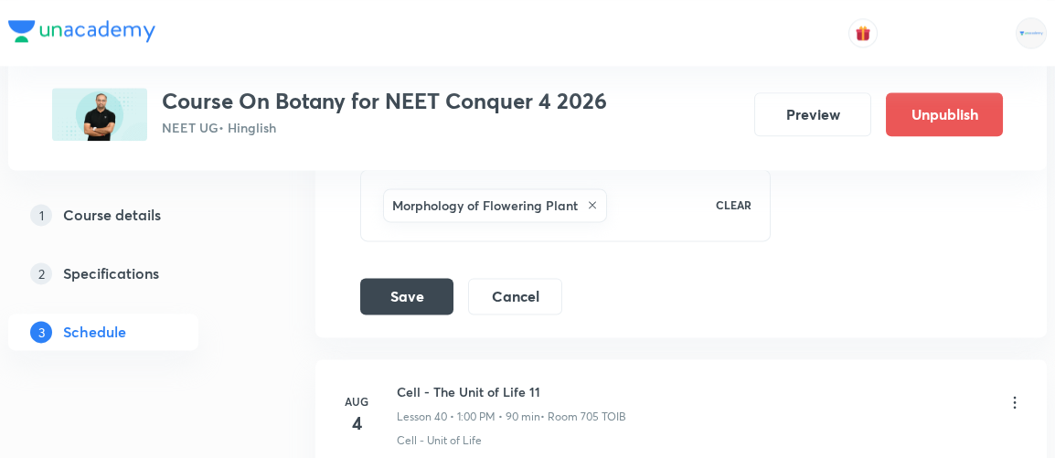
scroll to position [6340, 0]
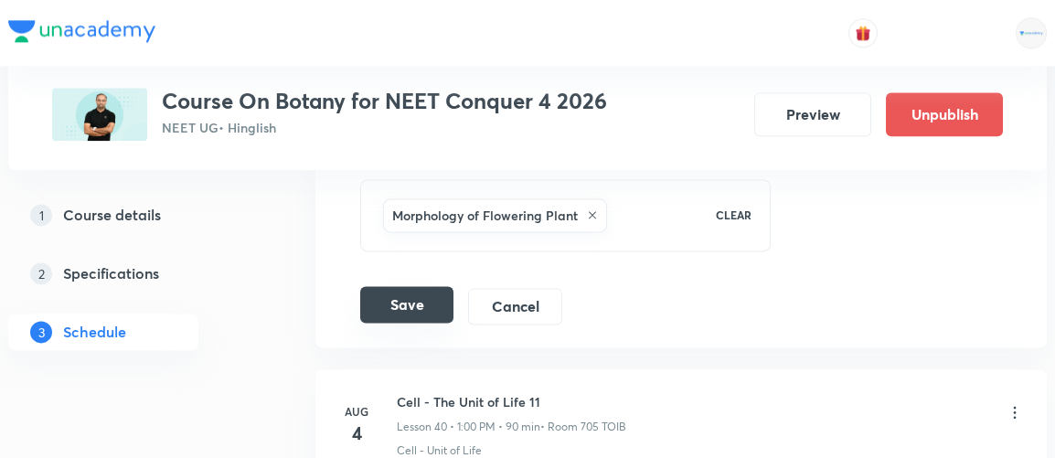
click at [401, 286] on button "Save" at bounding box center [406, 304] width 93 height 37
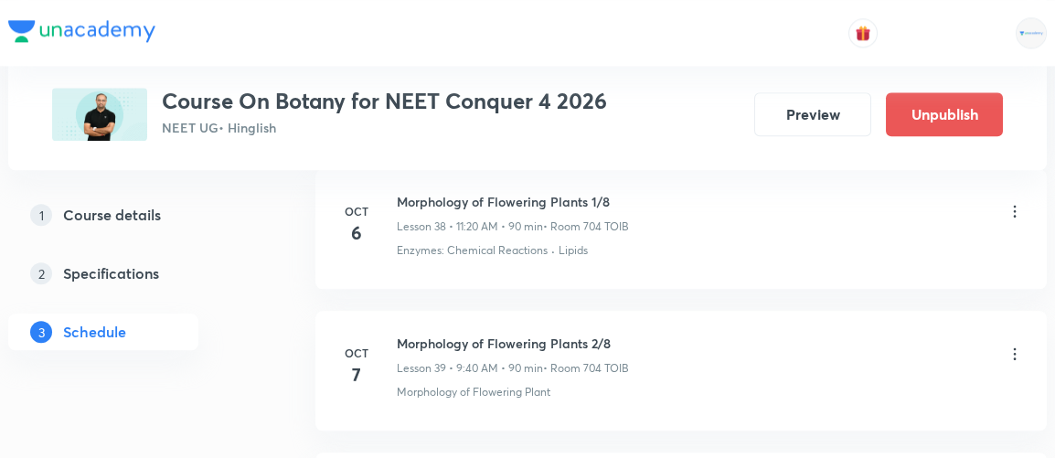
scroll to position [5552, 0]
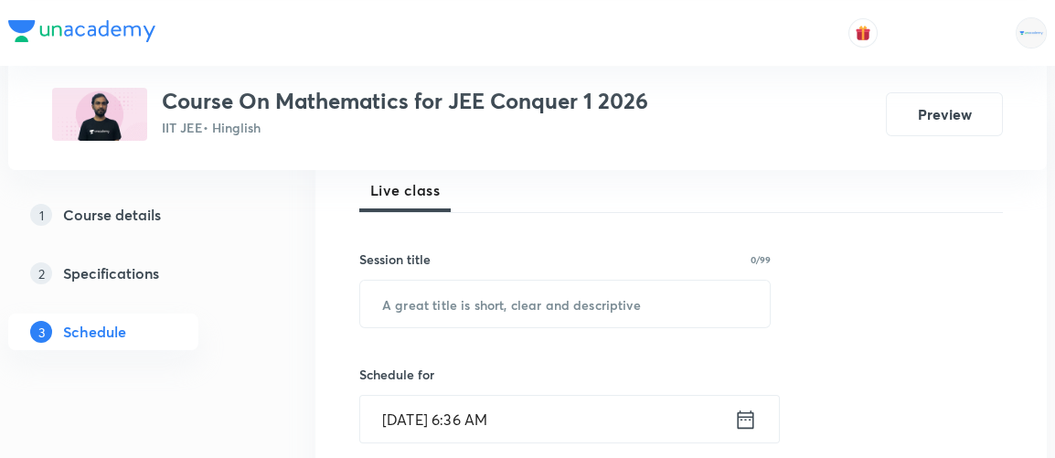
scroll to position [268, 0]
click at [382, 311] on input "text" at bounding box center [565, 305] width 410 height 47
paste input "Matrics,"
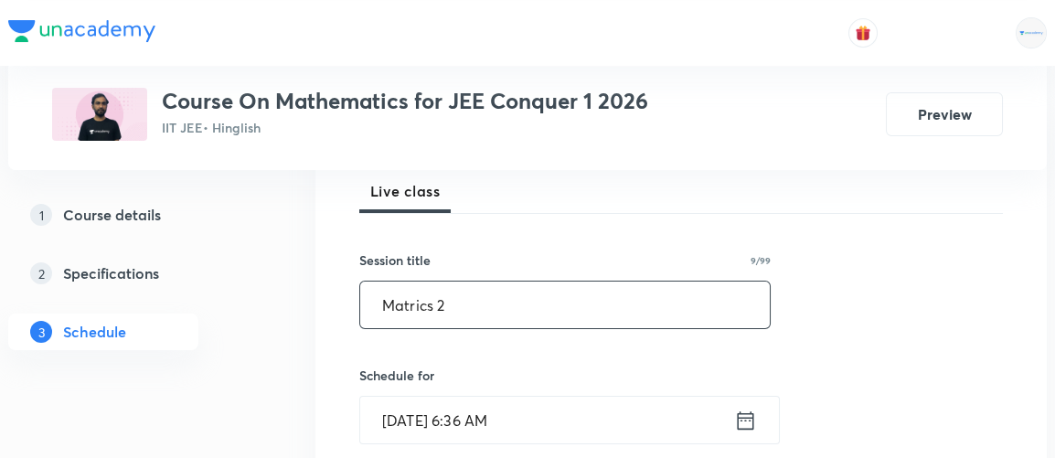
type input "Matrics 2"
click at [746, 425] on icon at bounding box center [745, 421] width 23 height 26
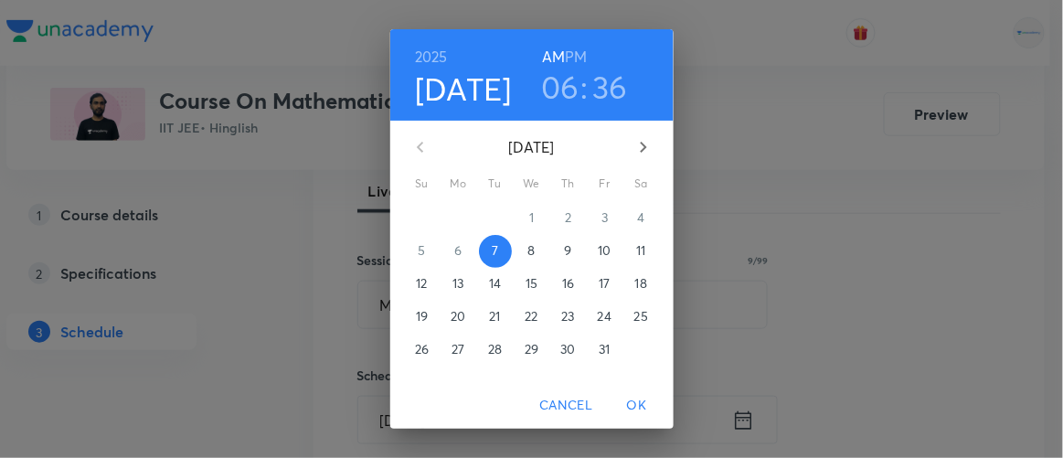
click at [549, 86] on h3 "06" at bounding box center [560, 87] width 38 height 38
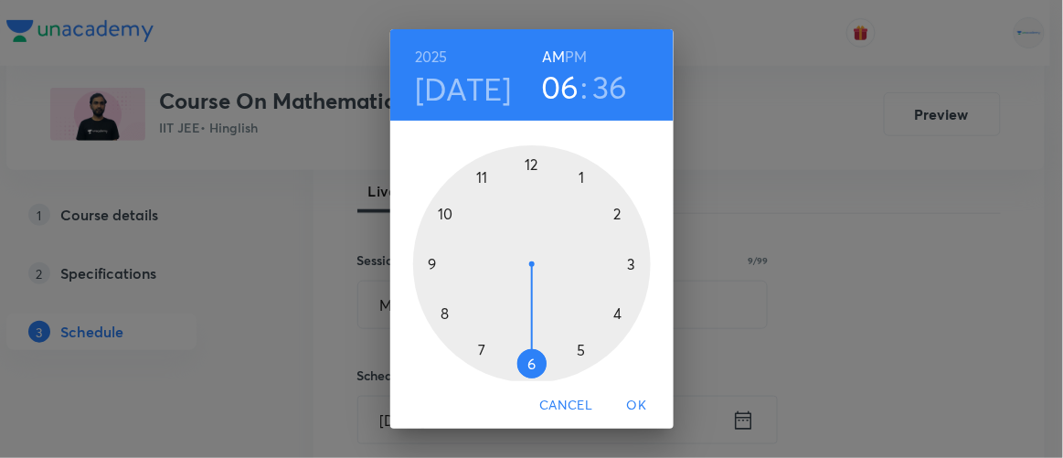
click at [421, 261] on div at bounding box center [532, 264] width 238 height 238
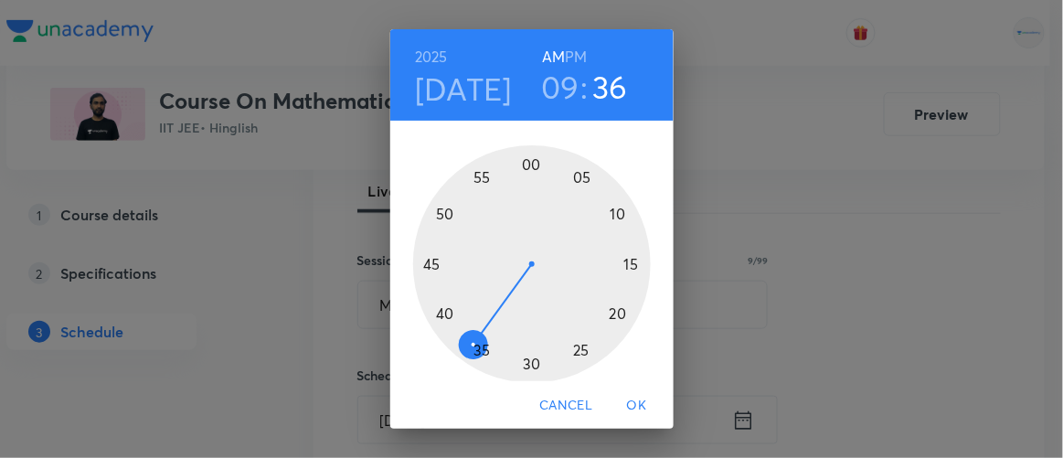
click at [436, 315] on div at bounding box center [532, 264] width 238 height 238
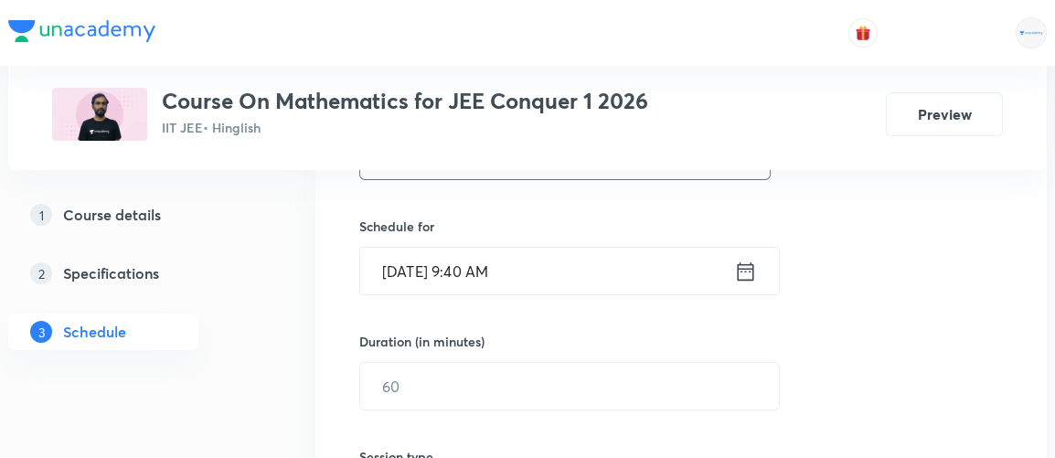
scroll to position [418, 0]
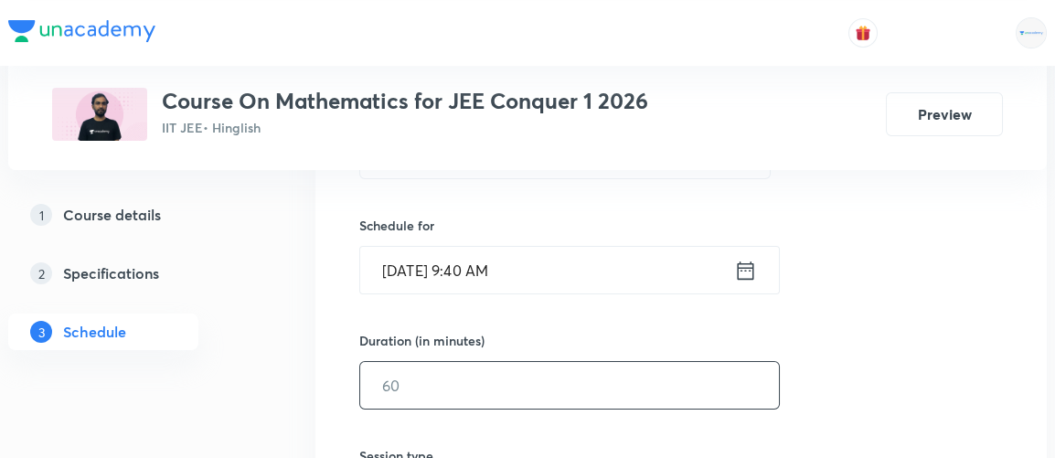
click at [426, 379] on input "text" at bounding box center [569, 385] width 419 height 47
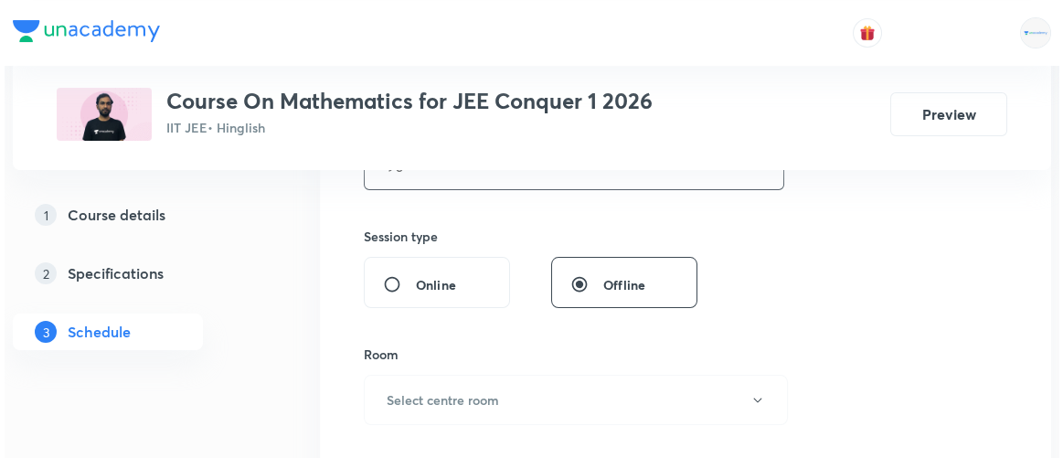
scroll to position [646, 0]
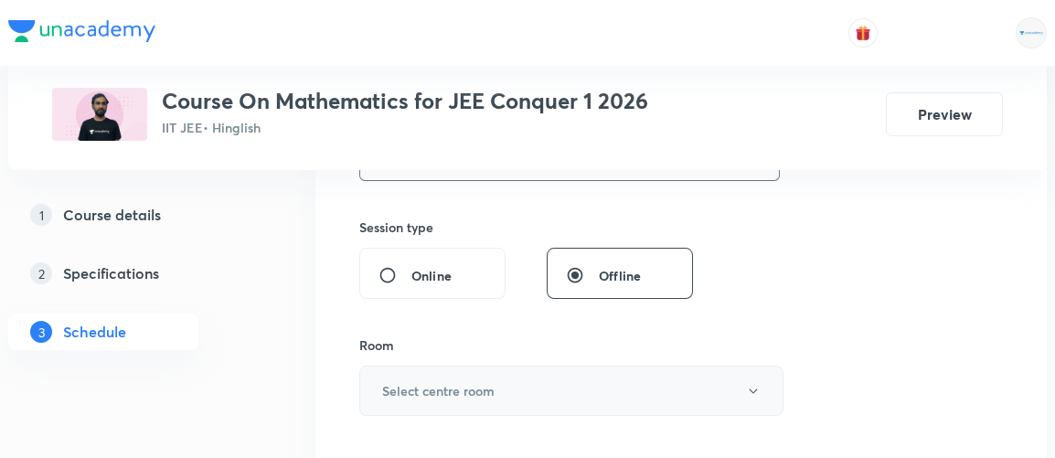
type input "90"
click at [427, 389] on h6 "Select centre room" at bounding box center [438, 390] width 112 height 19
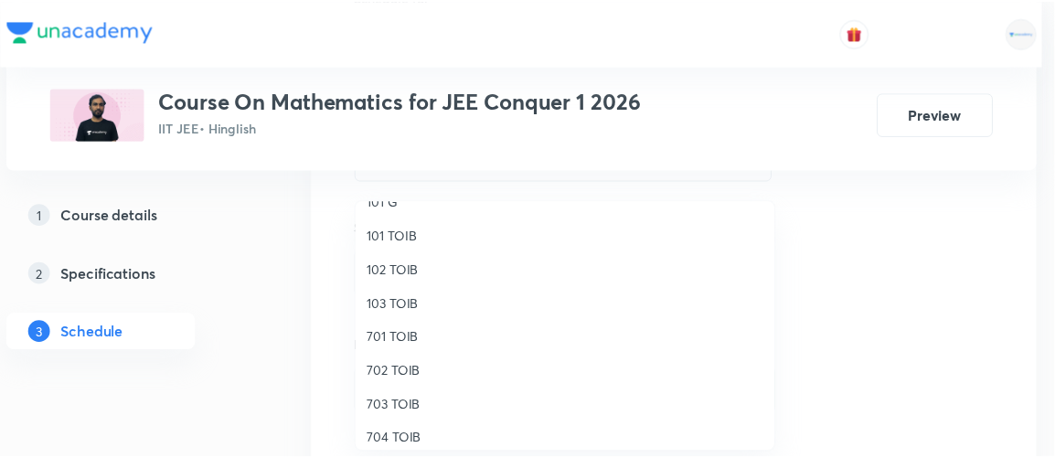
scroll to position [54, 0]
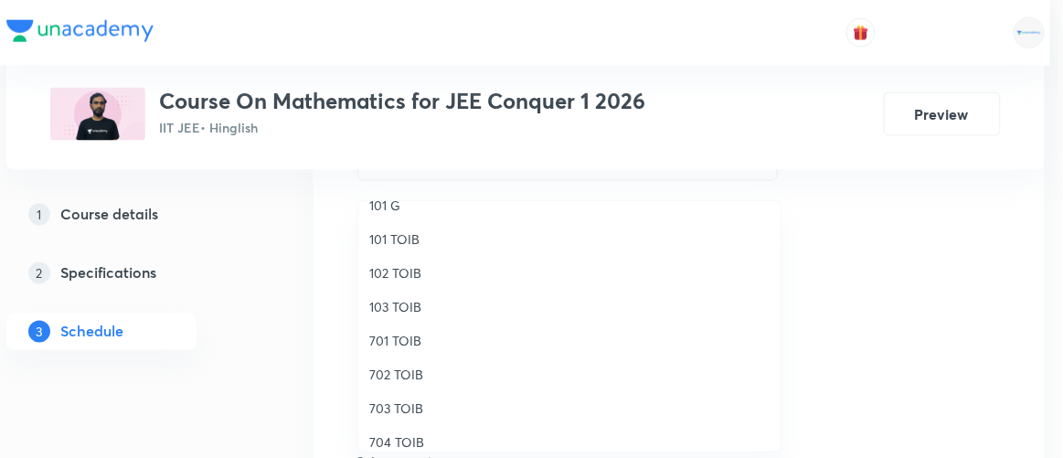
click at [401, 270] on span "102 TOIB" at bounding box center [569, 272] width 400 height 19
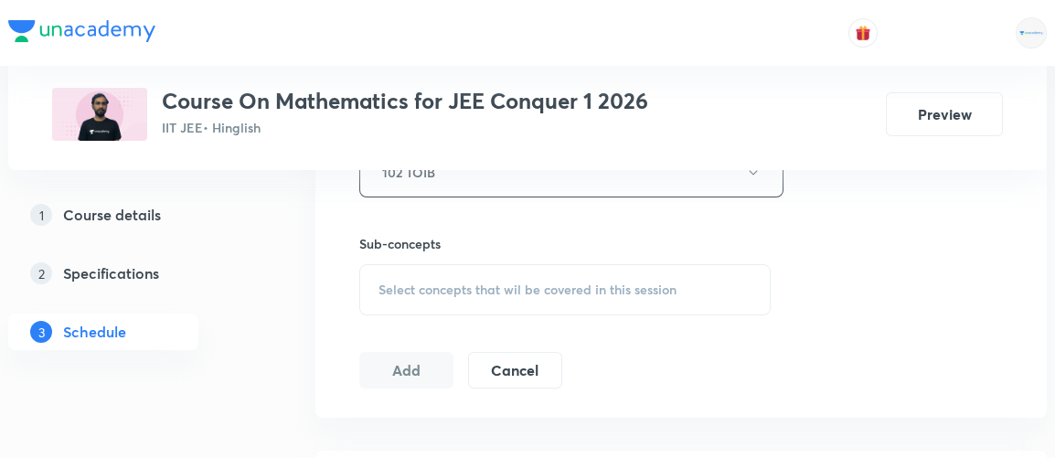
scroll to position [867, 0]
click at [403, 284] on span "Select concepts that wil be covered in this session" at bounding box center [528, 288] width 298 height 15
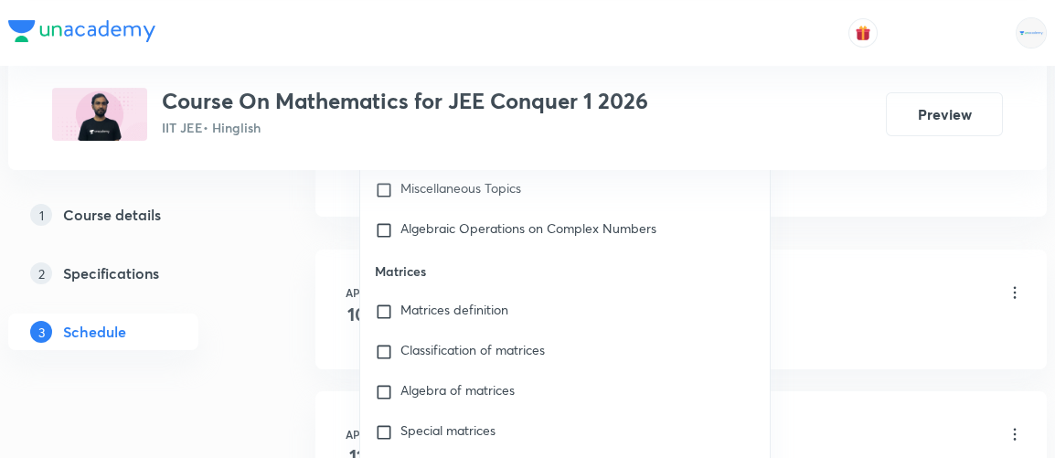
scroll to position [1789, 0]
type input "MATRICS"
click at [383, 344] on input "checkbox" at bounding box center [388, 352] width 26 height 18
checkbox input "true"
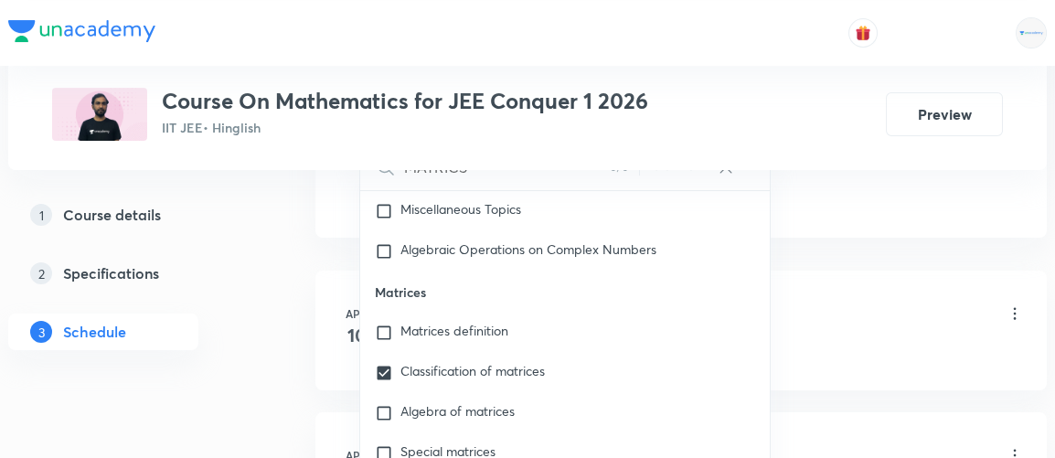
click at [213, 330] on div "1 Course details 2 Specifications 3 Schedule" at bounding box center [132, 285] width 249 height 176
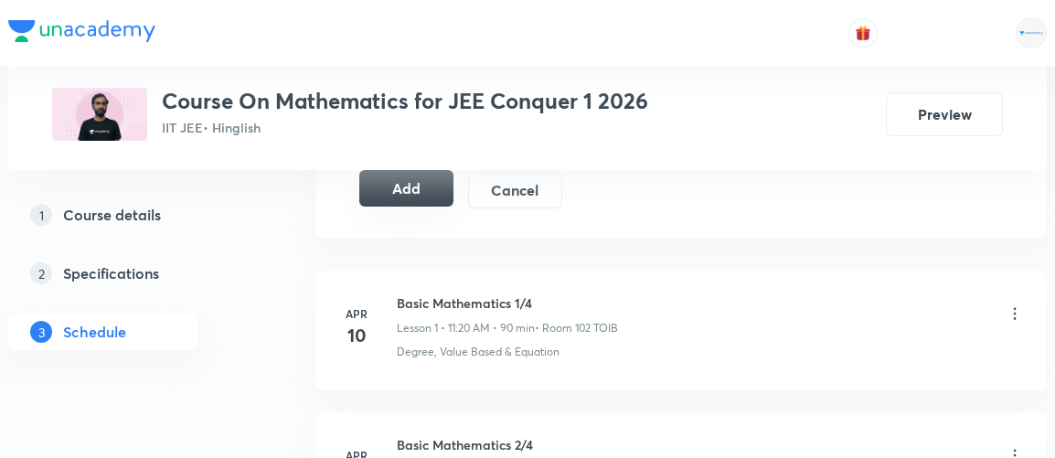
click at [414, 194] on button "Add" at bounding box center [406, 188] width 94 height 37
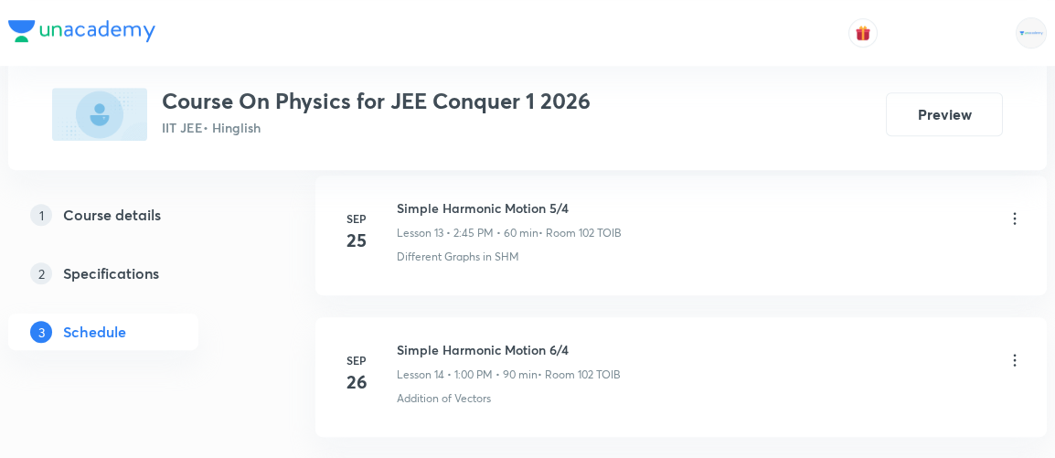
scroll to position [3825, 0]
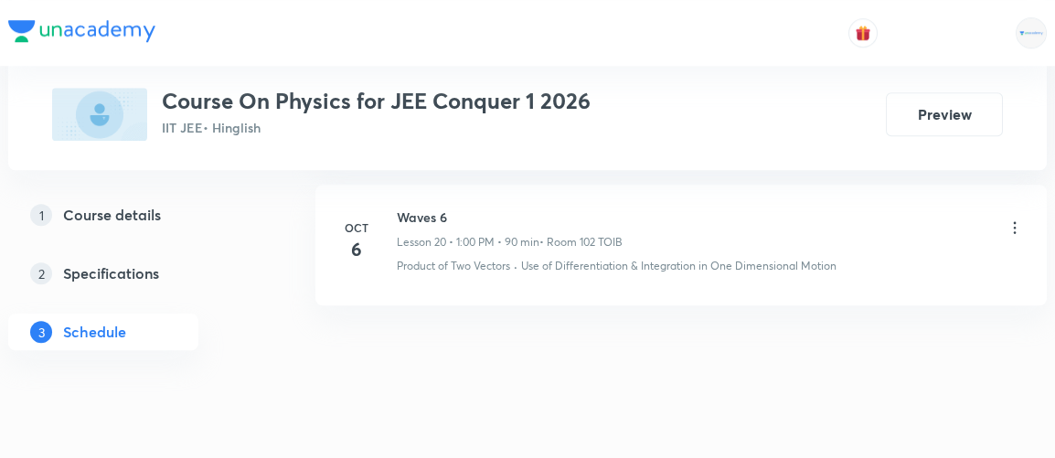
click at [399, 208] on h6 "Waves 6" at bounding box center [510, 217] width 226 height 19
drag, startPoint x: 396, startPoint y: 195, endPoint x: 448, endPoint y: 198, distance: 52.2
click at [448, 208] on h6 "Waves 6" at bounding box center [510, 217] width 226 height 19
copy h6 "Waves 6"
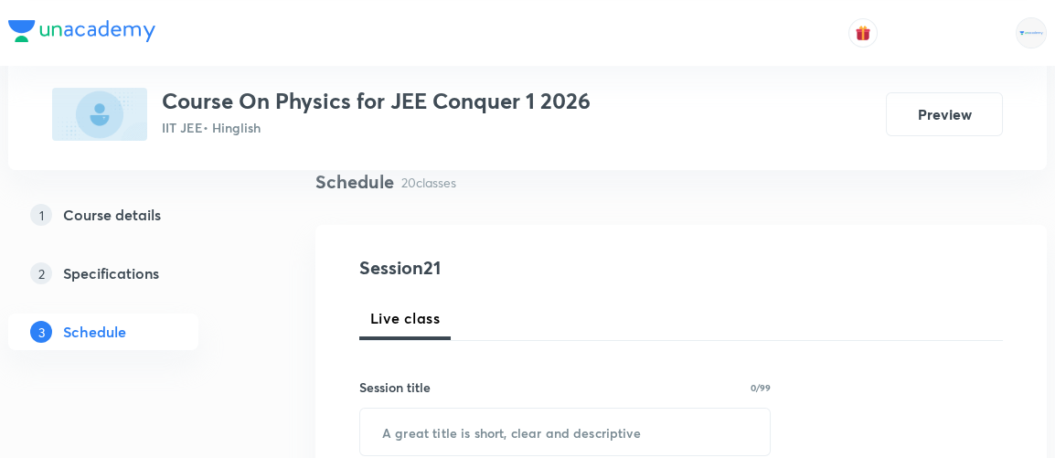
scroll to position [157, 0]
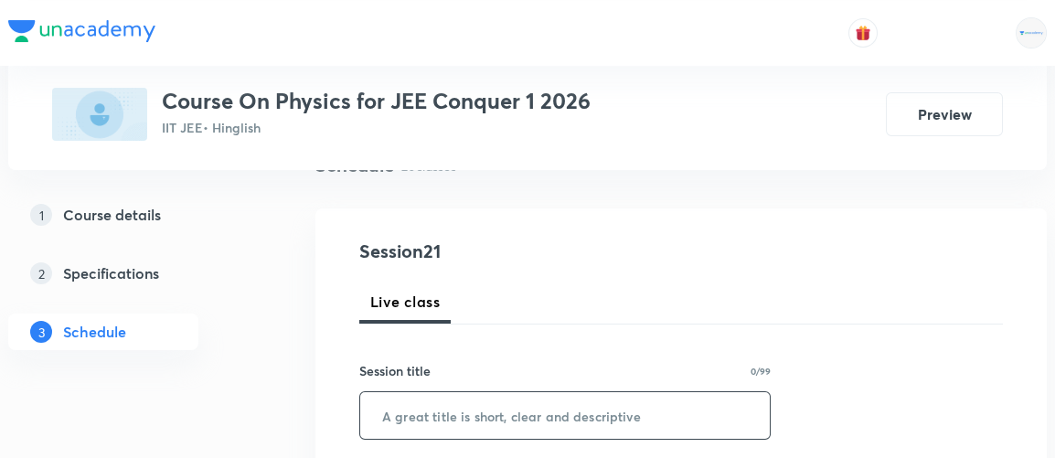
click at [396, 420] on input "text" at bounding box center [565, 415] width 410 height 47
paste input "Waves 6"
type input "W"
drag, startPoint x: 478, startPoint y: 413, endPoint x: 351, endPoint y: 410, distance: 127.1
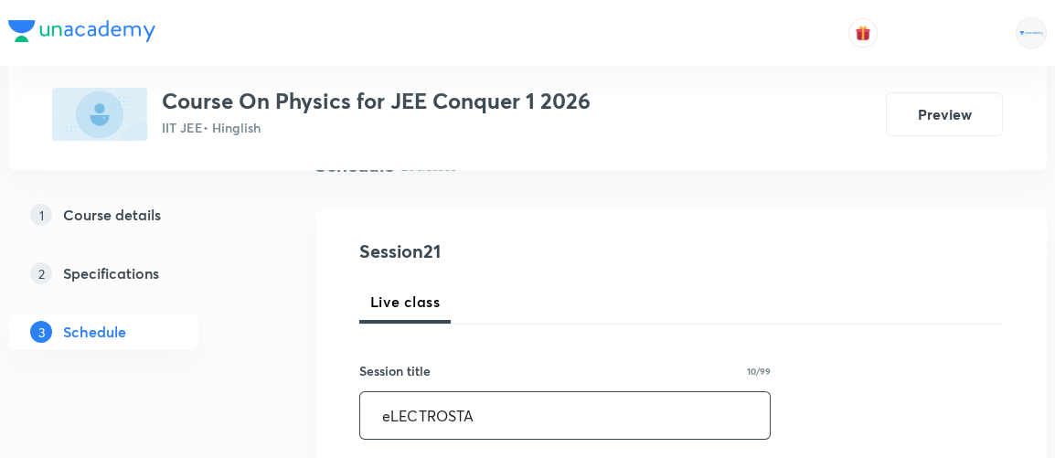
paste input "Electrostatics,"
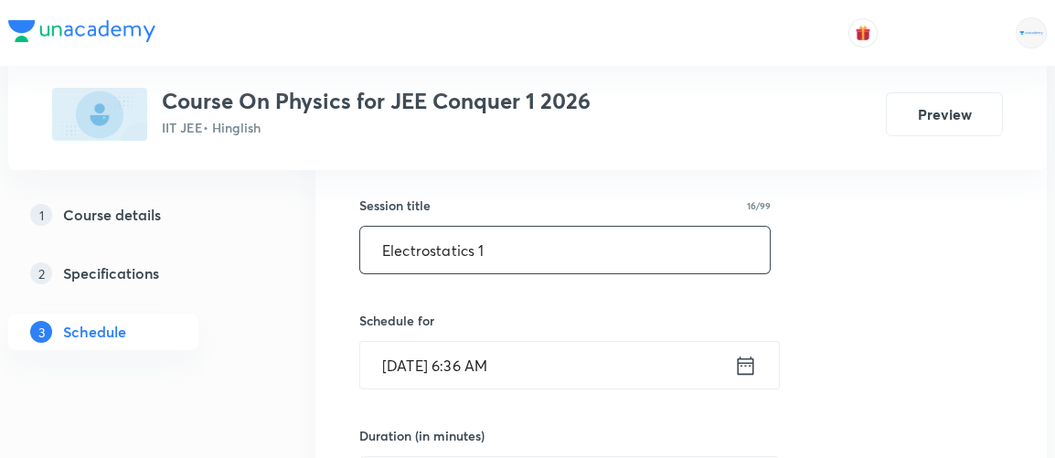
scroll to position [325, 0]
type input "Electrostatics 1"
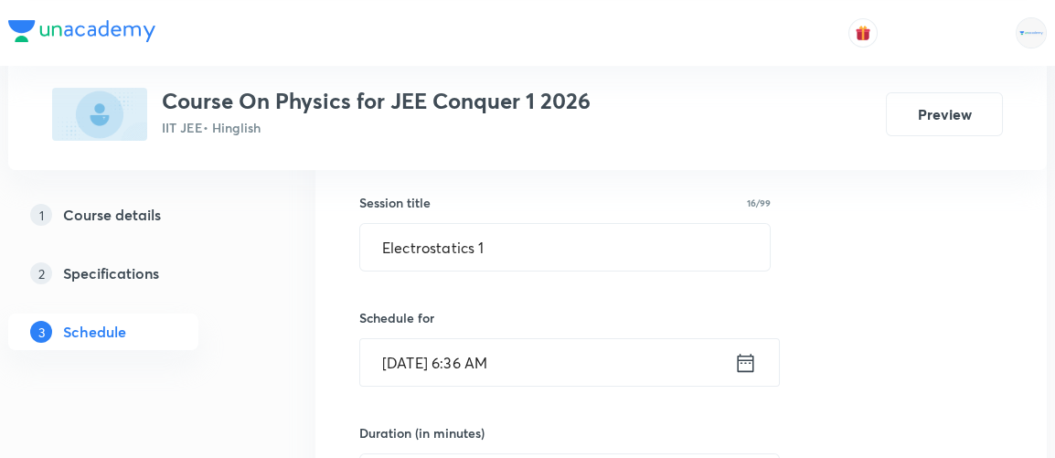
click at [749, 366] on icon at bounding box center [745, 363] width 23 height 26
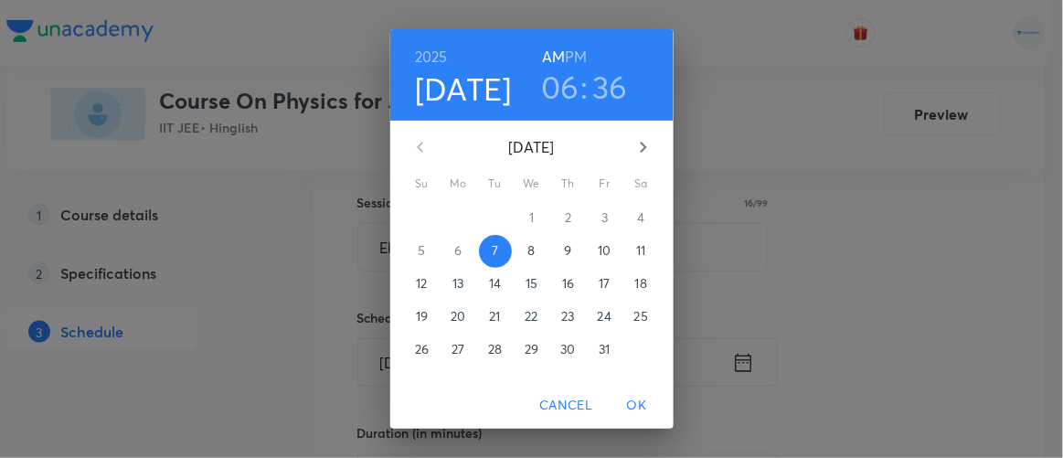
click at [571, 54] on h6 "PM" at bounding box center [576, 57] width 22 height 26
click at [559, 88] on h3 "06" at bounding box center [560, 87] width 38 height 38
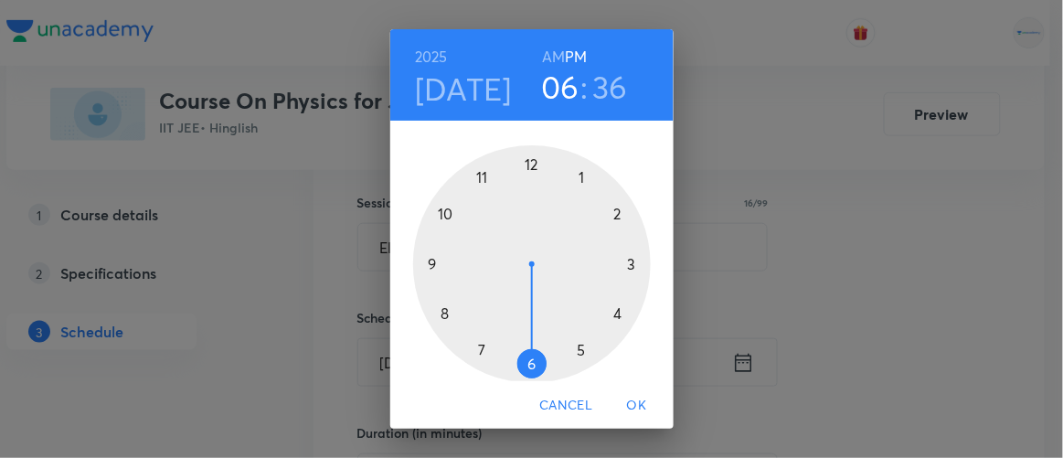
click at [575, 173] on div at bounding box center [532, 264] width 238 height 238
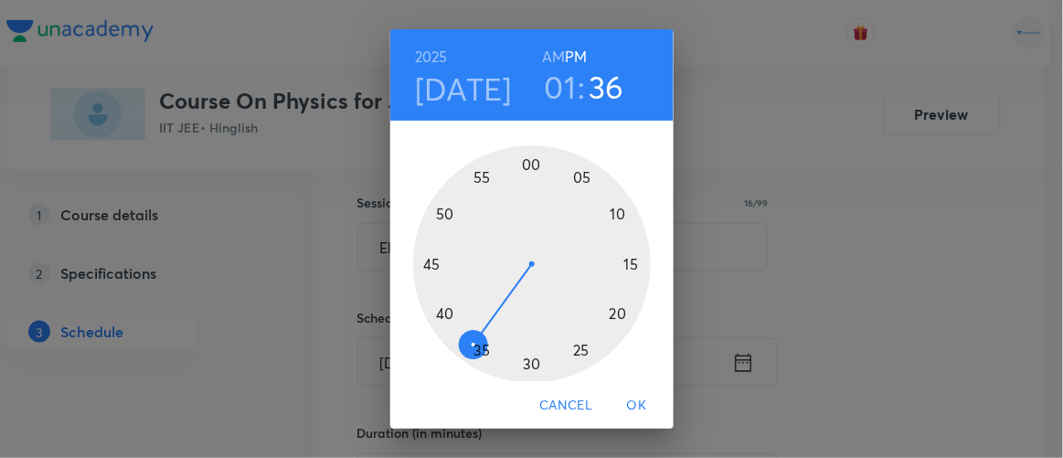
click at [528, 162] on div at bounding box center [532, 264] width 238 height 238
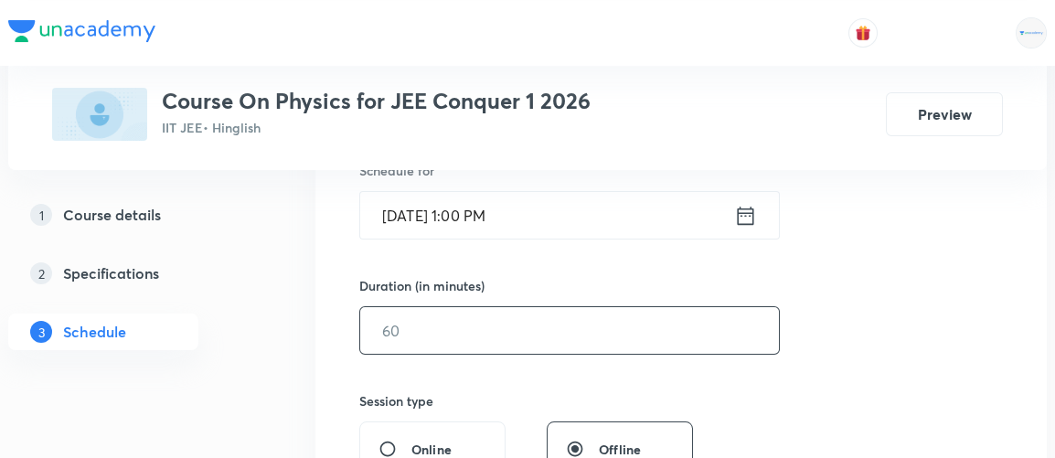
scroll to position [474, 0]
click at [399, 338] on input "text" at bounding box center [569, 329] width 419 height 47
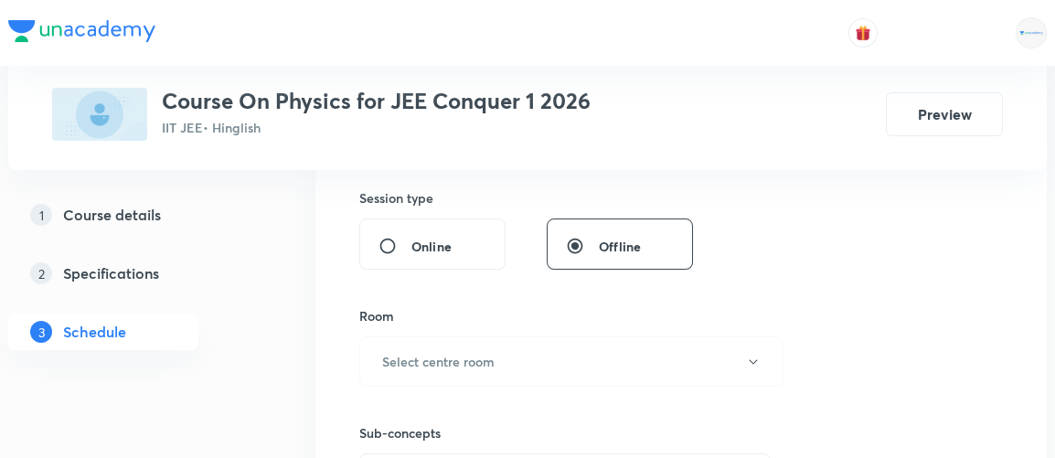
scroll to position [679, 0]
type input "90"
click at [400, 356] on h6 "Select centre room" at bounding box center [438, 357] width 112 height 19
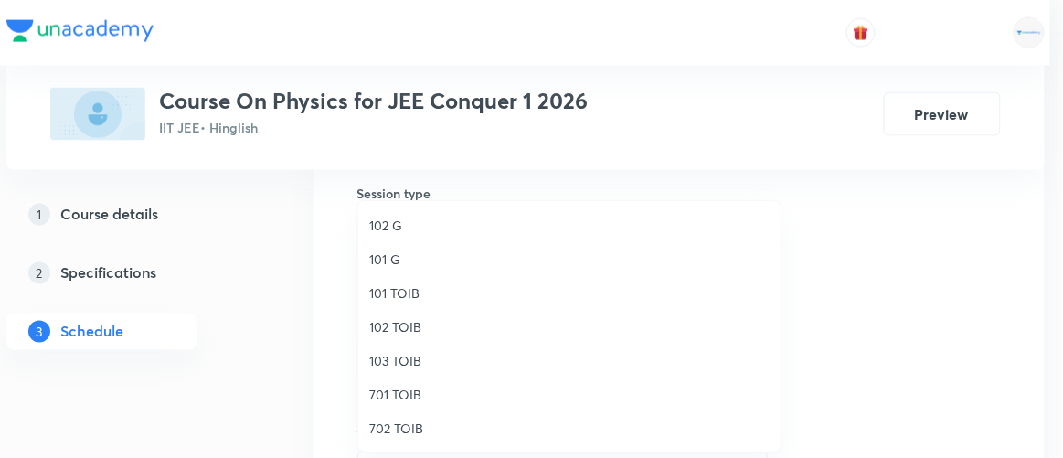
click at [399, 326] on span "102 TOIB" at bounding box center [569, 326] width 400 height 19
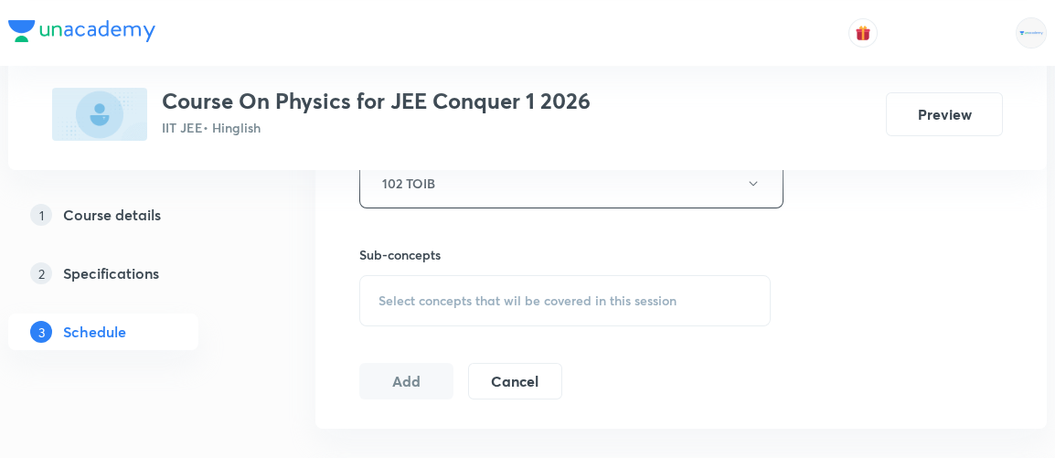
scroll to position [855, 0]
click at [490, 297] on span "Select concepts that wil be covered in this session" at bounding box center [528, 300] width 298 height 15
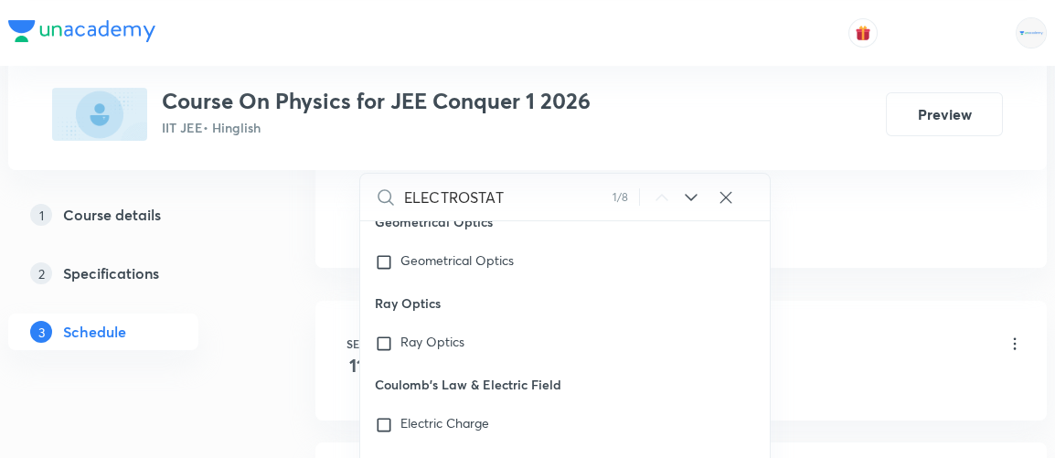
scroll to position [15520, 0]
type input "ELECTROSTAT"
click at [384, 415] on input "checkbox" at bounding box center [388, 423] width 26 height 18
checkbox input "true"
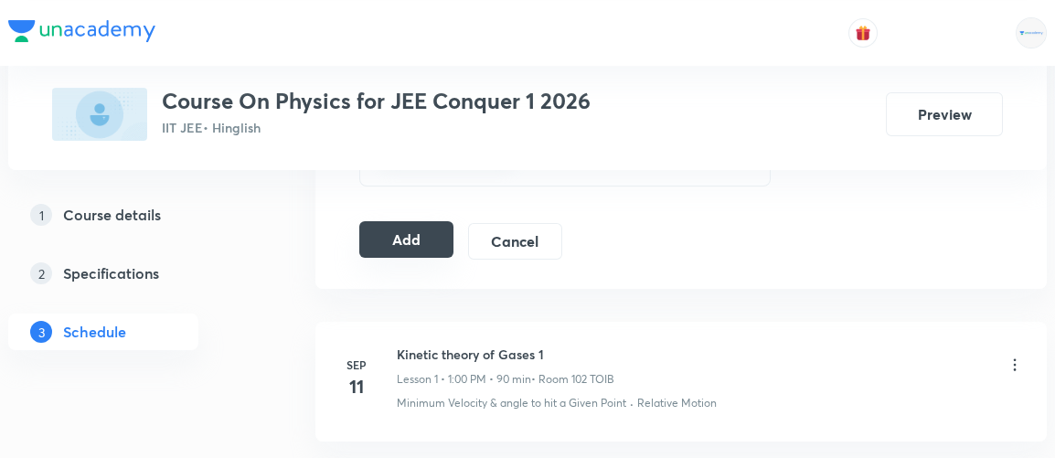
click at [411, 238] on button "Add" at bounding box center [406, 239] width 94 height 37
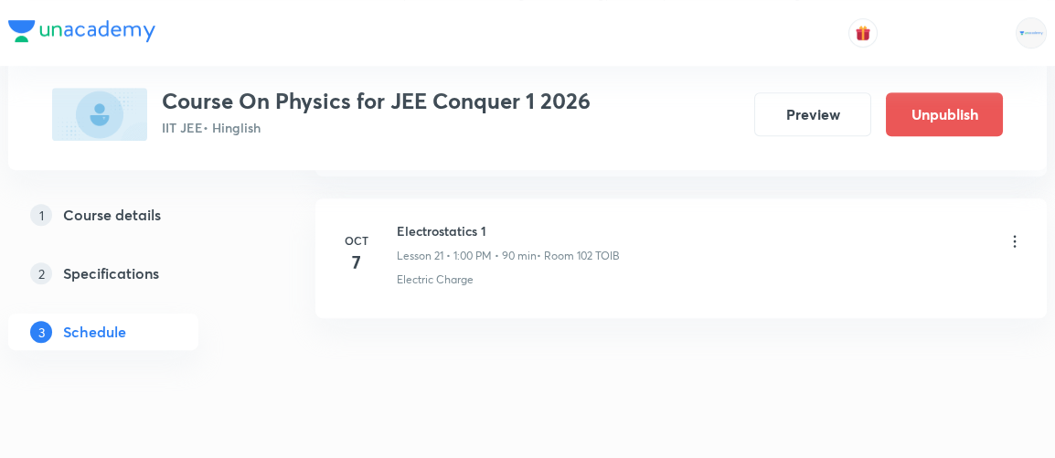
scroll to position [3130, 0]
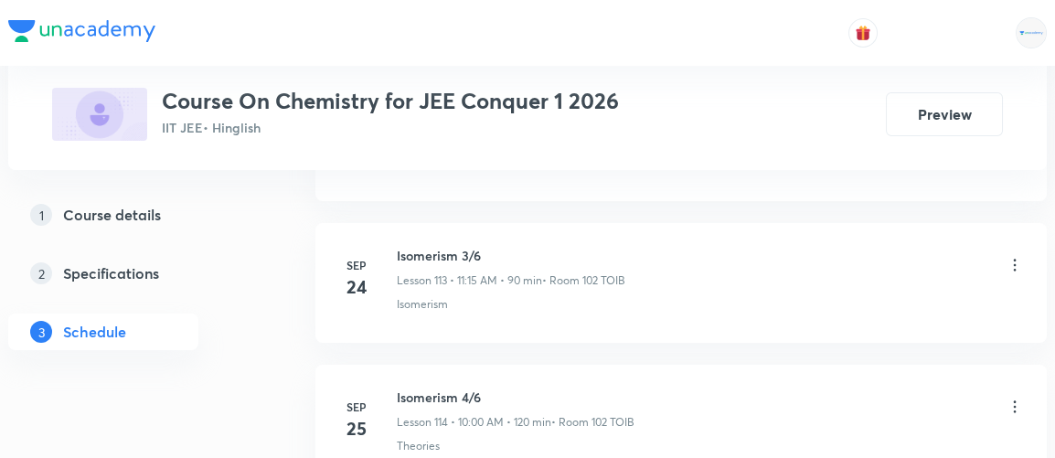
scroll to position [17949, 0]
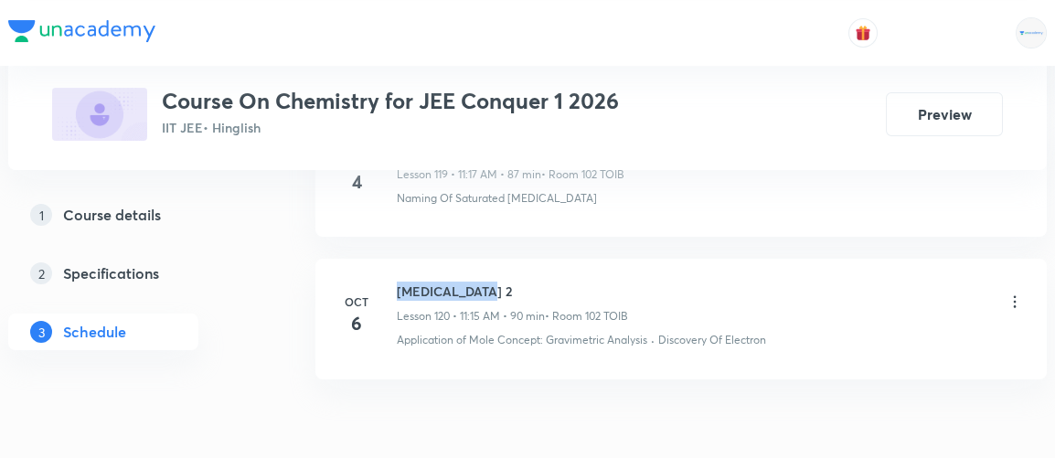
drag, startPoint x: 399, startPoint y: 197, endPoint x: 496, endPoint y: 196, distance: 97.8
click at [496, 282] on h6 "[MEDICAL_DATA] 2" at bounding box center [512, 291] width 231 height 19
copy h6 "[MEDICAL_DATA] 2"
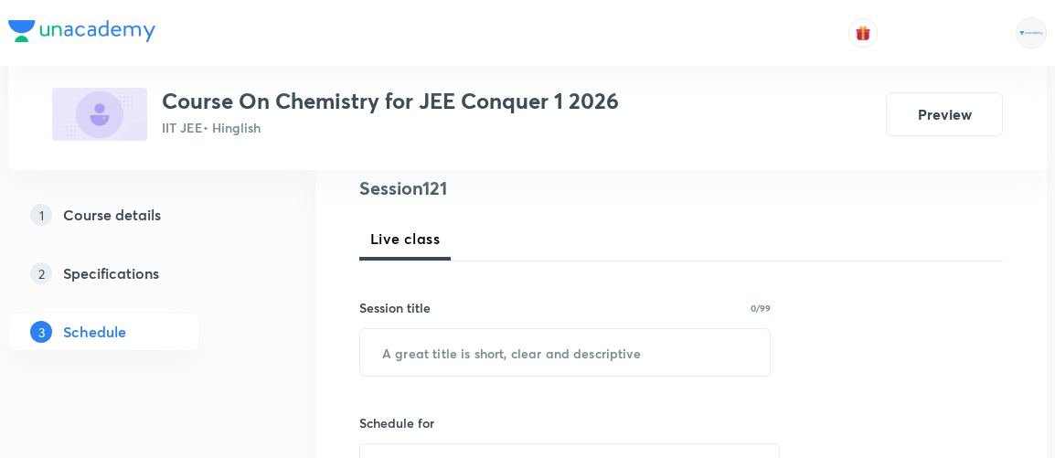
scroll to position [229, 0]
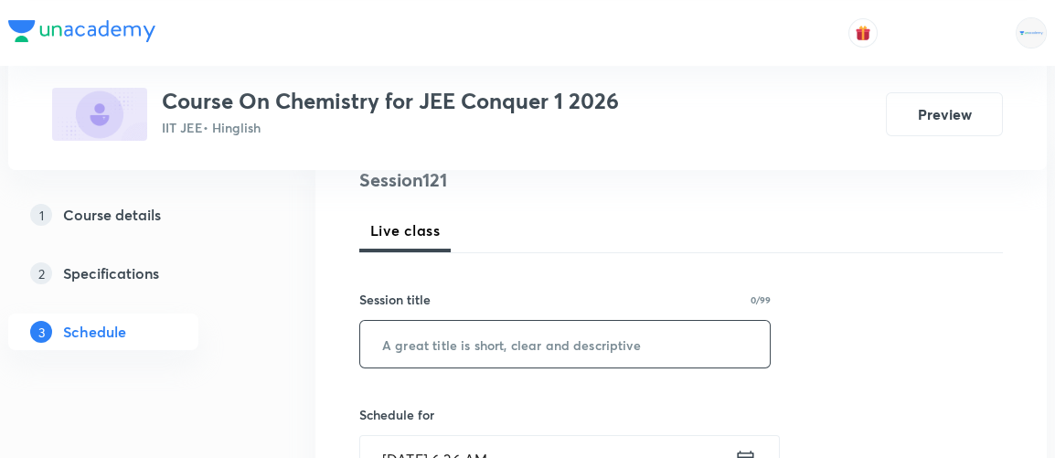
click at [379, 339] on input "text" at bounding box center [565, 344] width 410 height 47
paste input "[MEDICAL_DATA] 2"
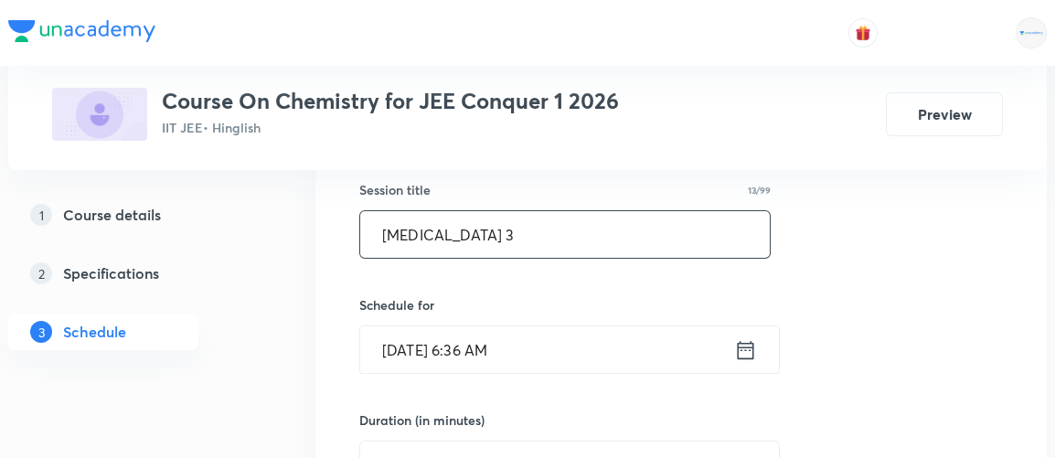
scroll to position [351, 0]
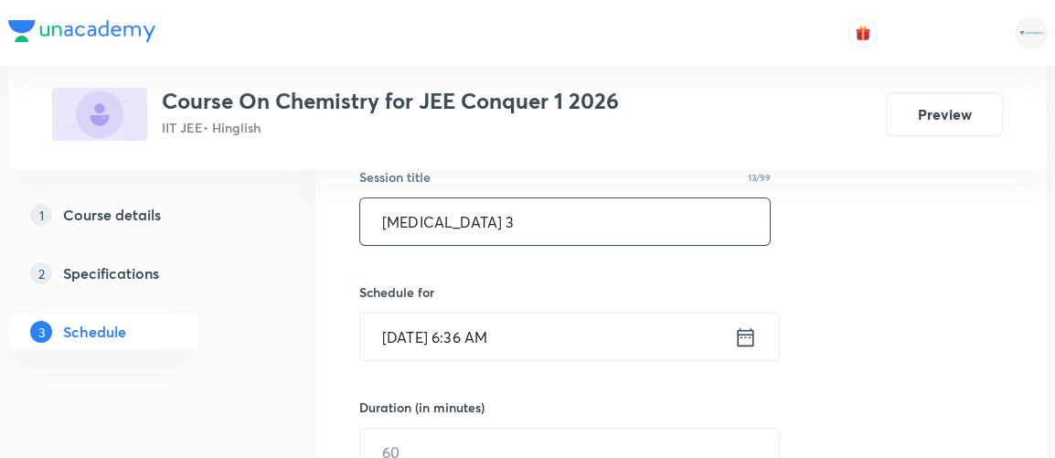
type input "[MEDICAL_DATA] 3"
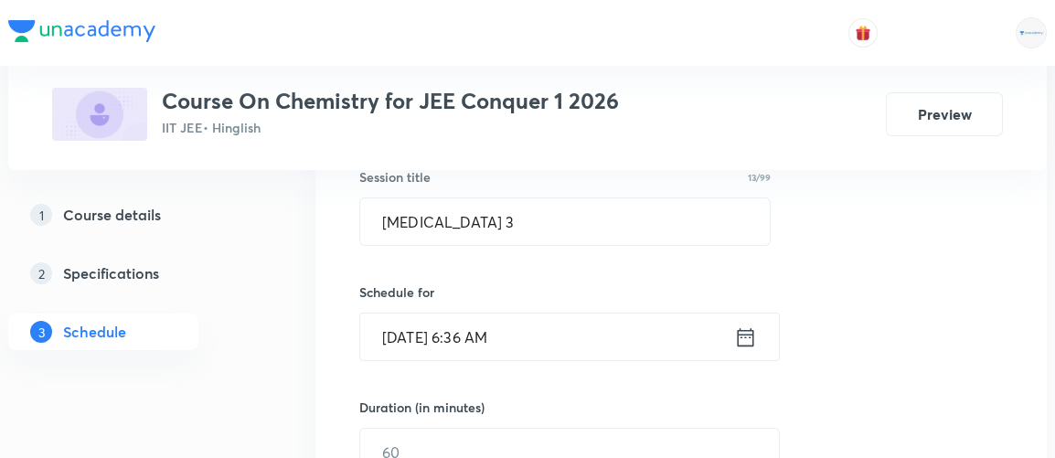
click at [749, 336] on icon at bounding box center [745, 338] width 23 height 26
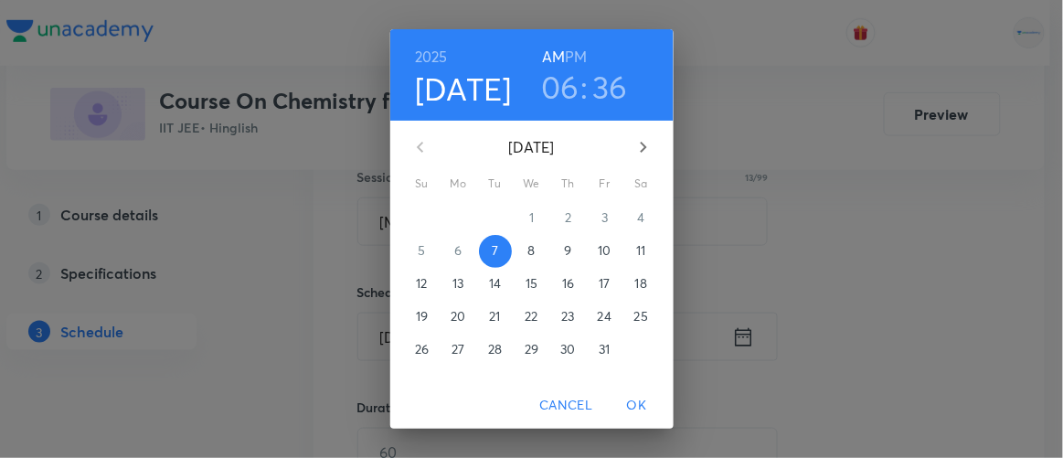
click at [549, 87] on h3 "06" at bounding box center [560, 87] width 38 height 38
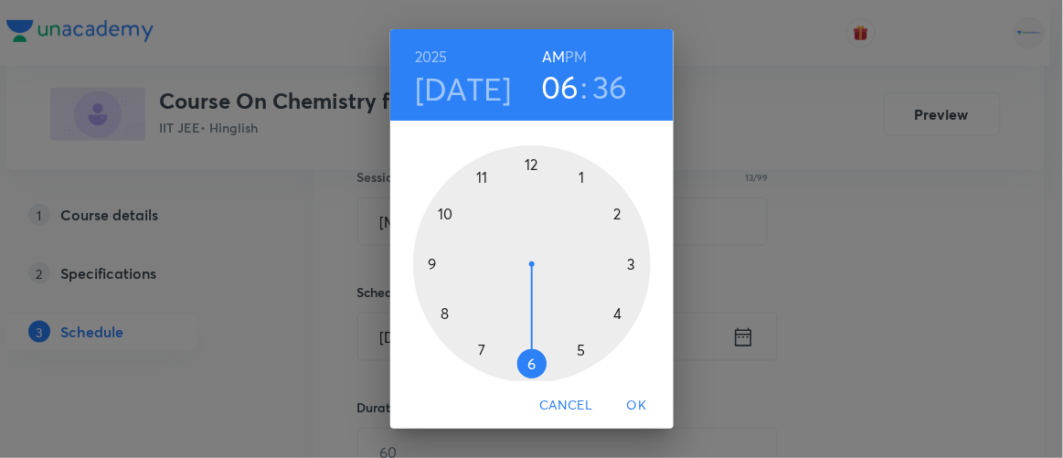
click at [475, 176] on div at bounding box center [532, 264] width 238 height 238
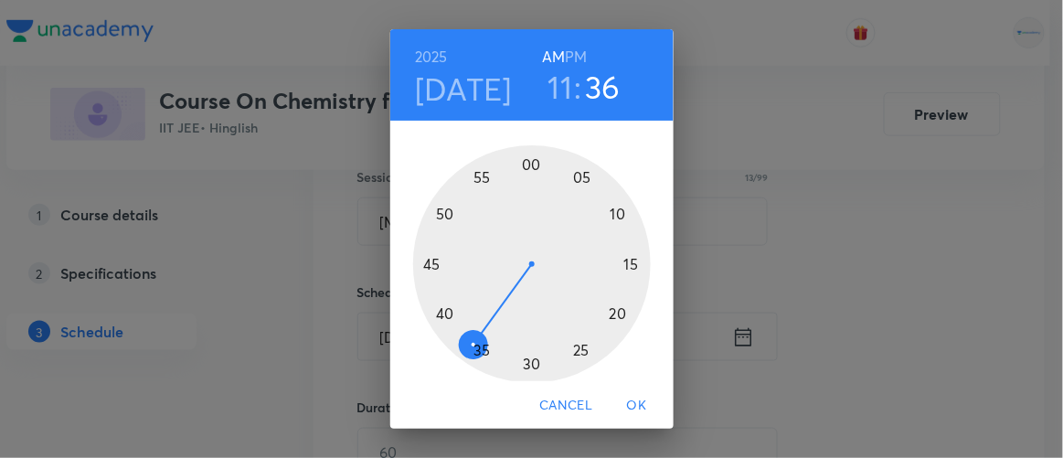
click at [611, 313] on div at bounding box center [532, 264] width 238 height 238
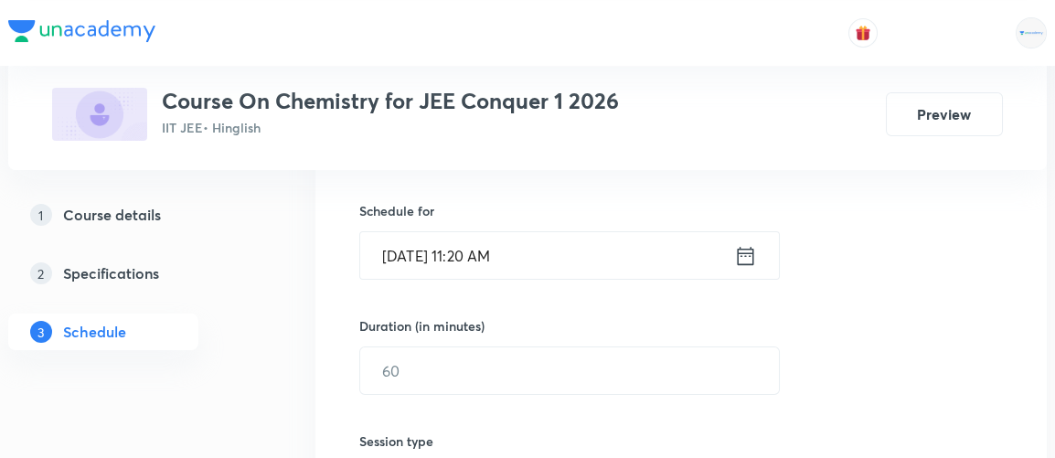
scroll to position [446, 0]
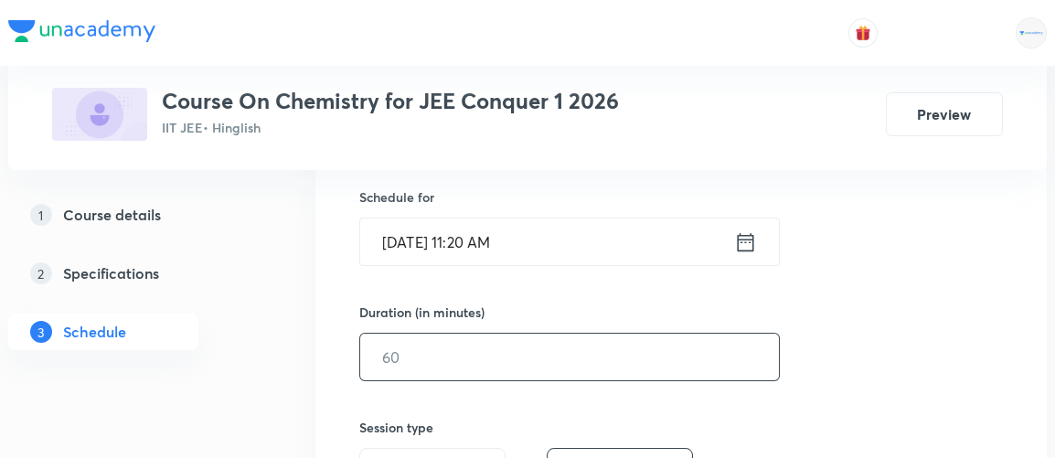
click at [479, 343] on input "text" at bounding box center [569, 357] width 419 height 47
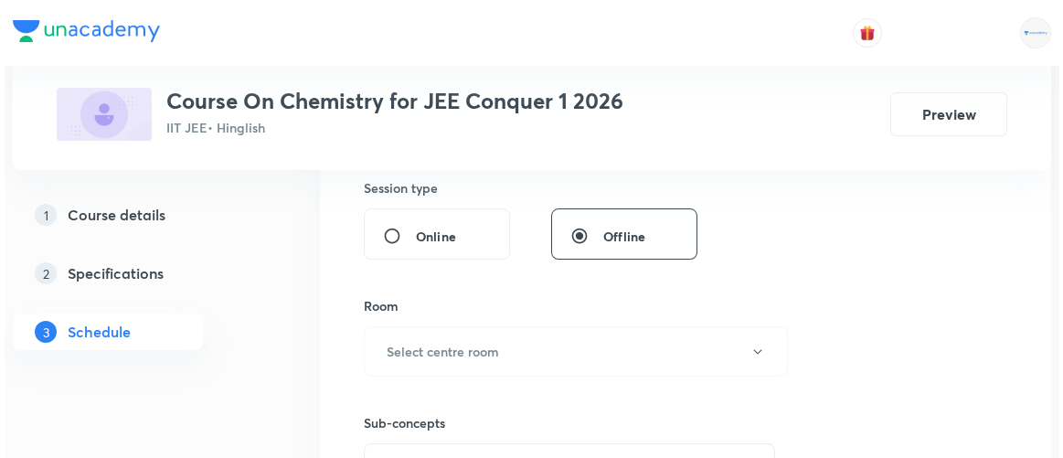
scroll to position [688, 0]
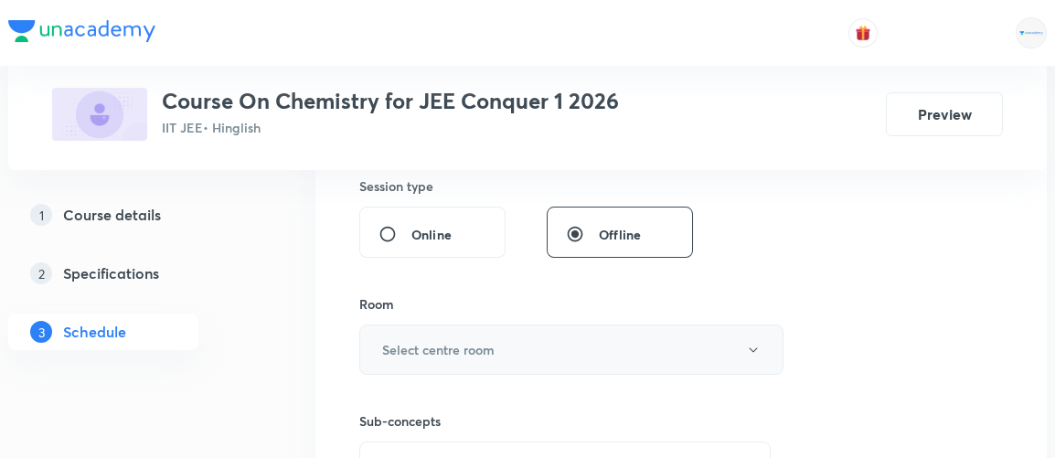
type input "90"
click at [466, 353] on h6 "Select centre room" at bounding box center [438, 349] width 112 height 19
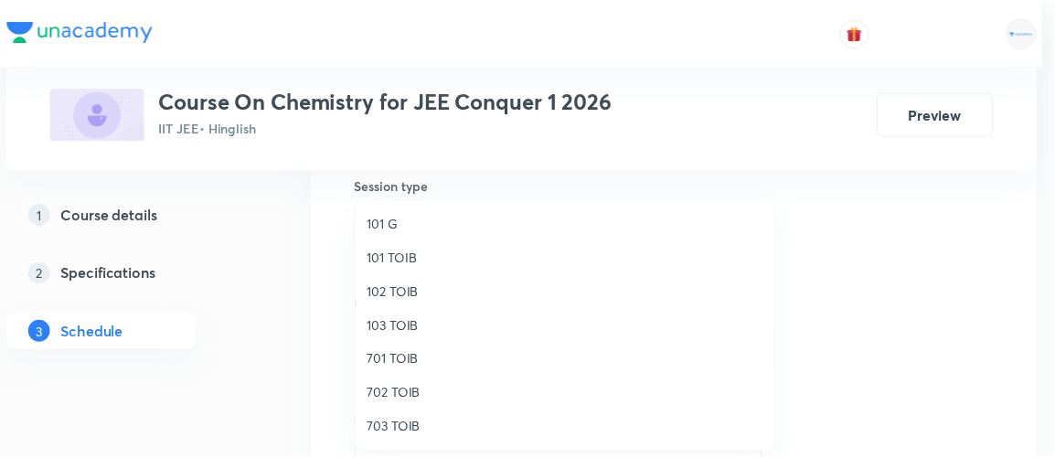
scroll to position [36, 0]
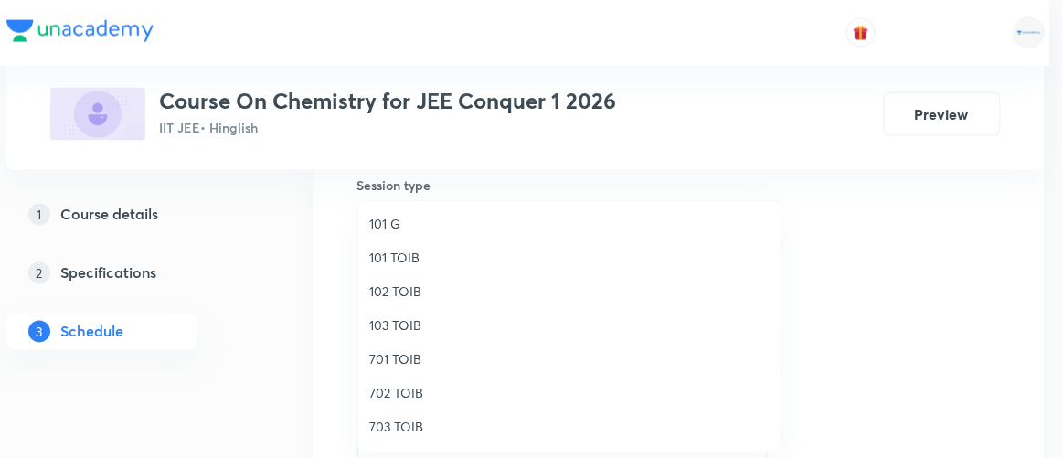
click at [392, 293] on span "102 TOIB" at bounding box center [569, 291] width 400 height 19
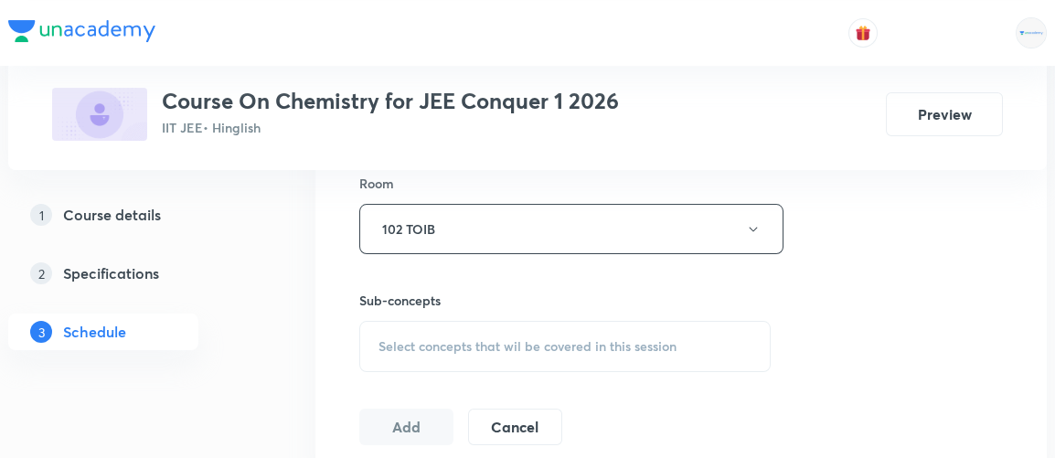
scroll to position [810, 0]
click at [507, 339] on span "Select concepts that wil be covered in this session" at bounding box center [528, 344] width 298 height 15
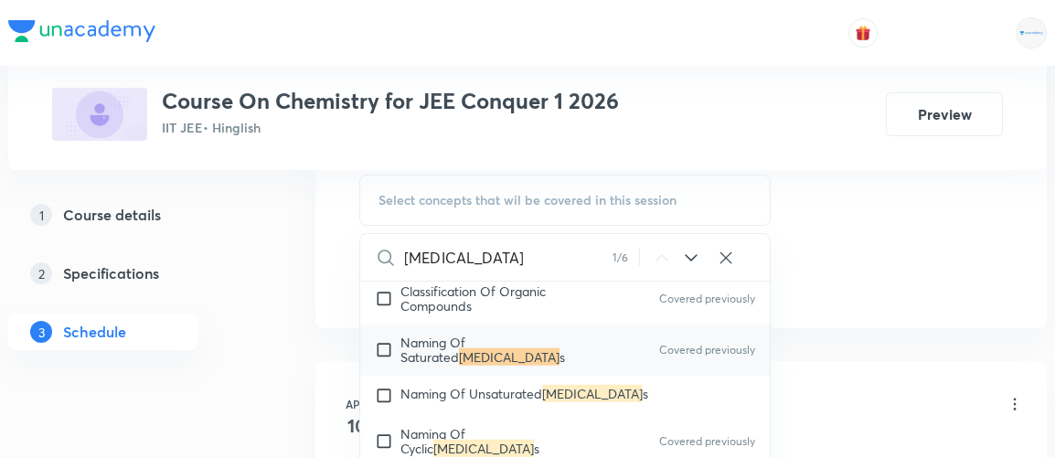
scroll to position [30104, 0]
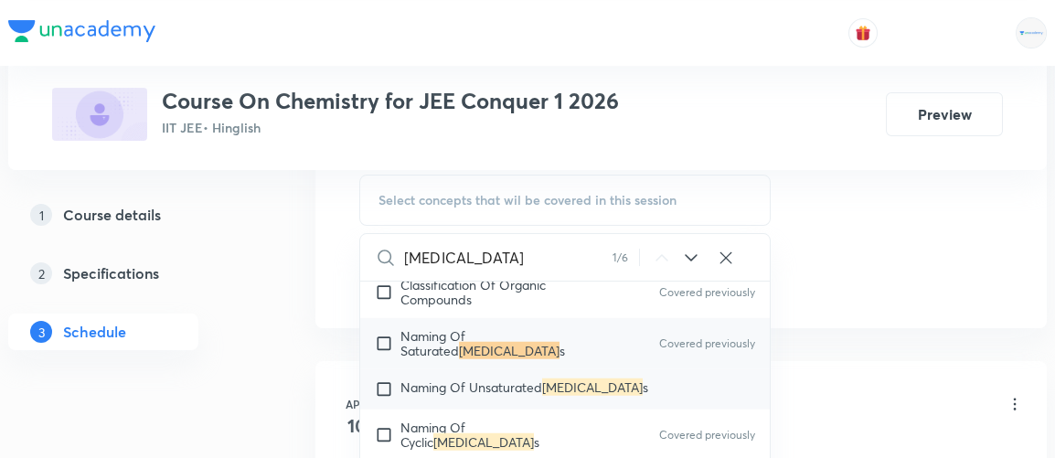
type input "[MEDICAL_DATA]"
click at [382, 380] on input "checkbox" at bounding box center [388, 389] width 26 height 18
checkbox input "true"
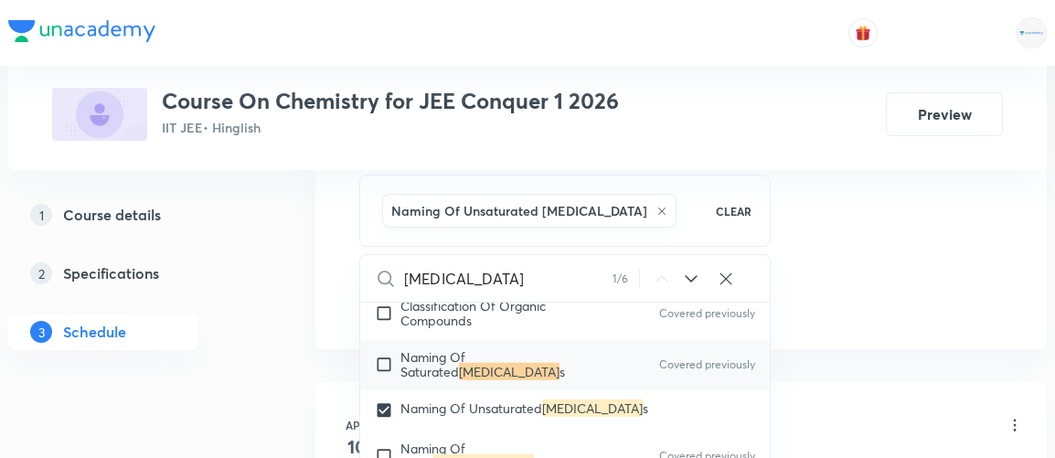
click at [228, 365] on div "1 Course details 2 Specifications 3 Schedule" at bounding box center [132, 285] width 249 height 176
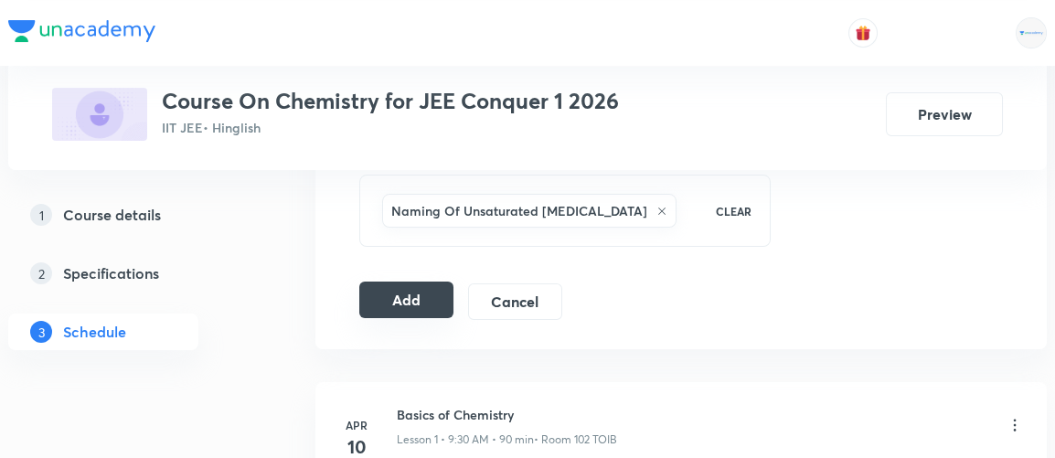
click at [432, 290] on button "Add" at bounding box center [406, 300] width 94 height 37
